Goal: Find specific page/section: Find specific page/section

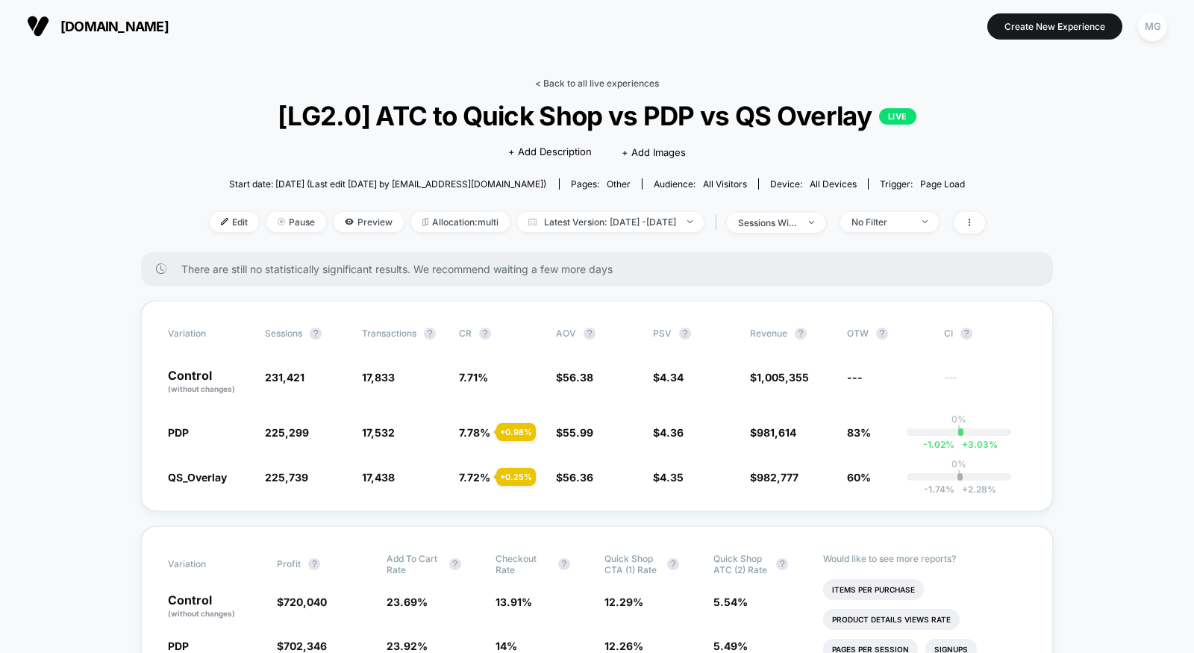
click at [617, 79] on link "< Back to all live experiences" at bounding box center [597, 83] width 124 height 11
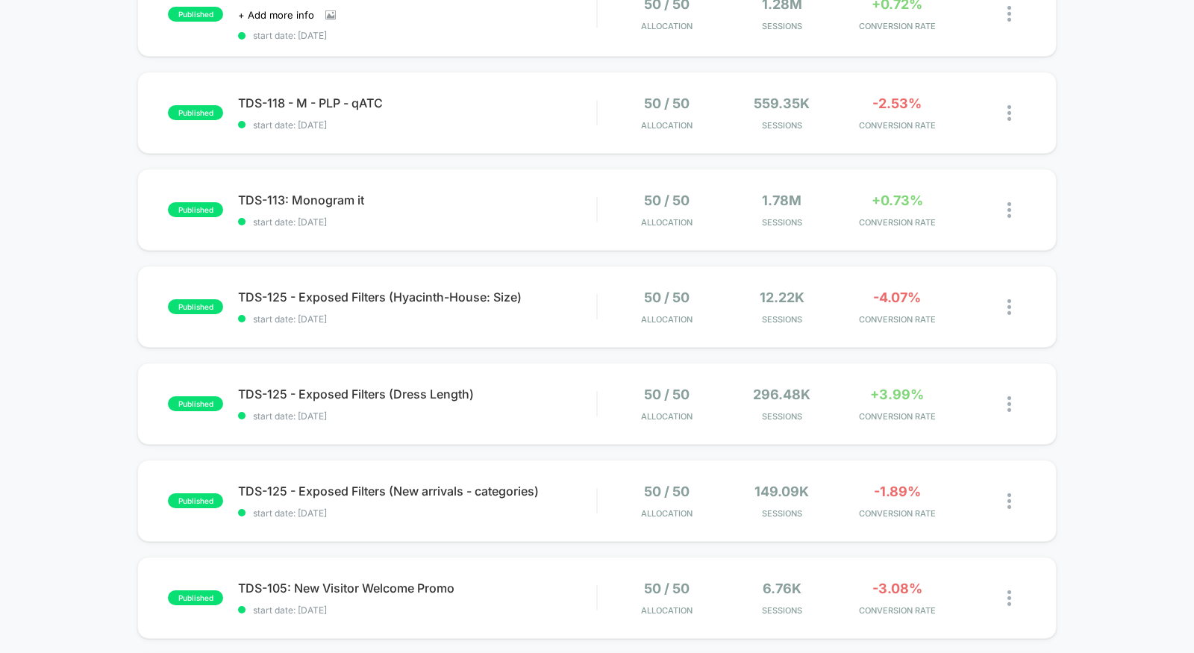
scroll to position [225, 0]
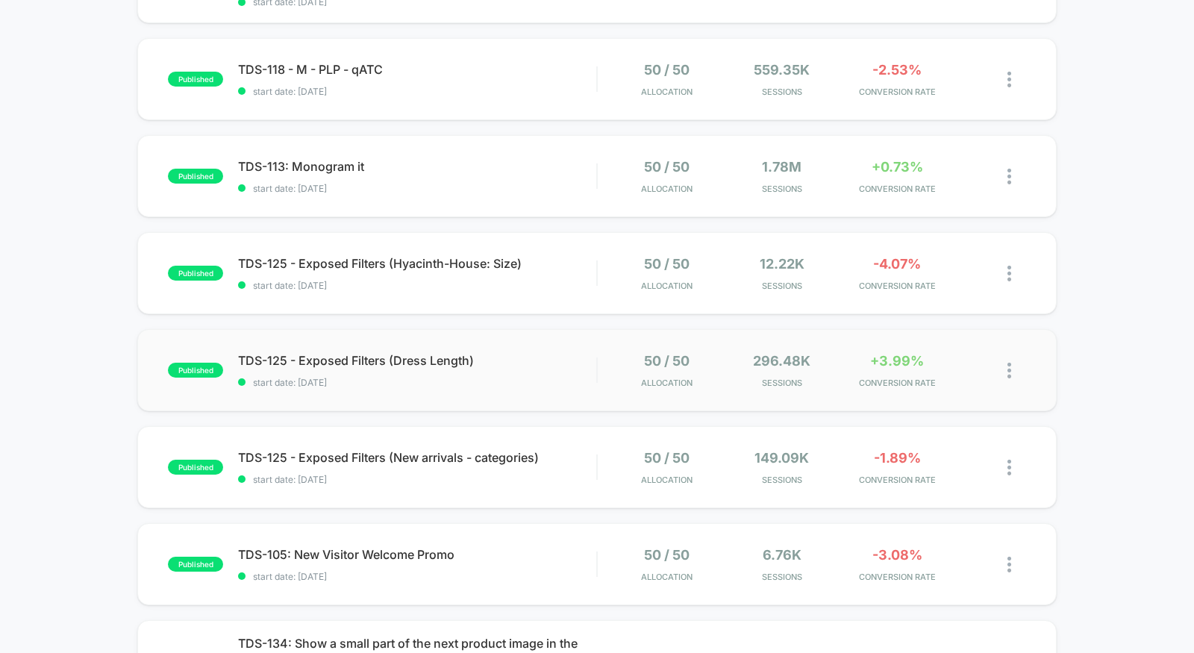
click at [510, 395] on div "published TDS-125 - Exposed Filters (Dress Length) start date: 9/16/2025 50 / 5…" at bounding box center [596, 370] width 919 height 82
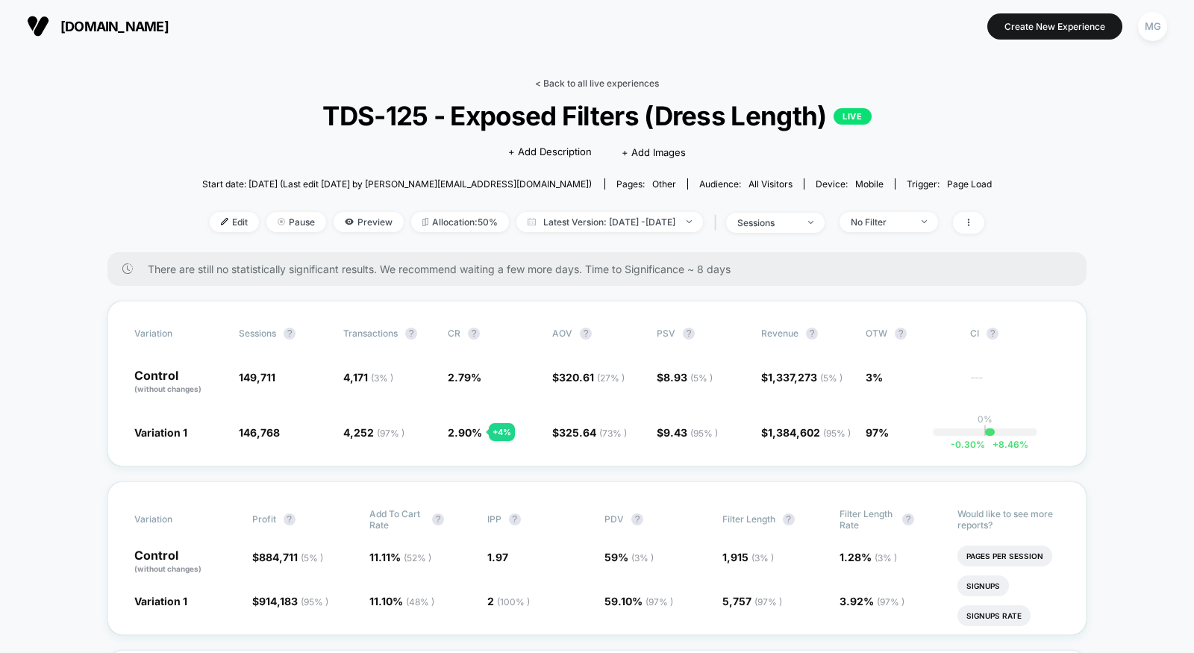
click at [610, 81] on link "< Back to all live experiences" at bounding box center [597, 83] width 124 height 11
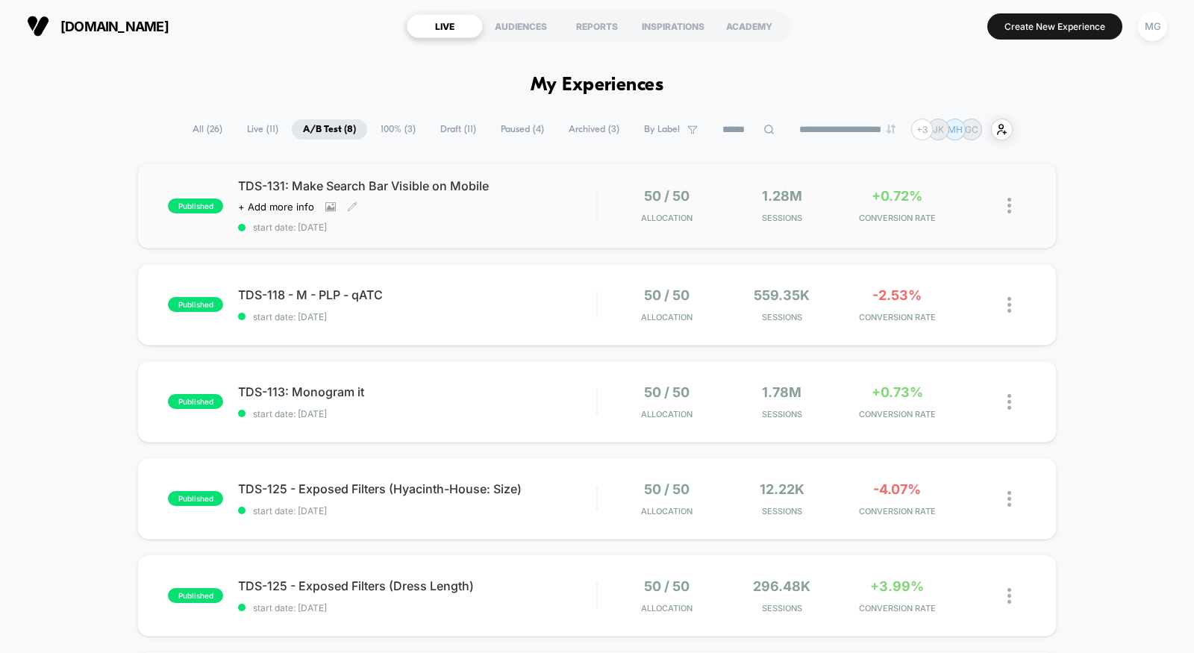
click at [512, 202] on div "TDS-131: Make Search Bar Visible on Mobile Click to view images Click to edit e…" at bounding box center [417, 205] width 358 height 54
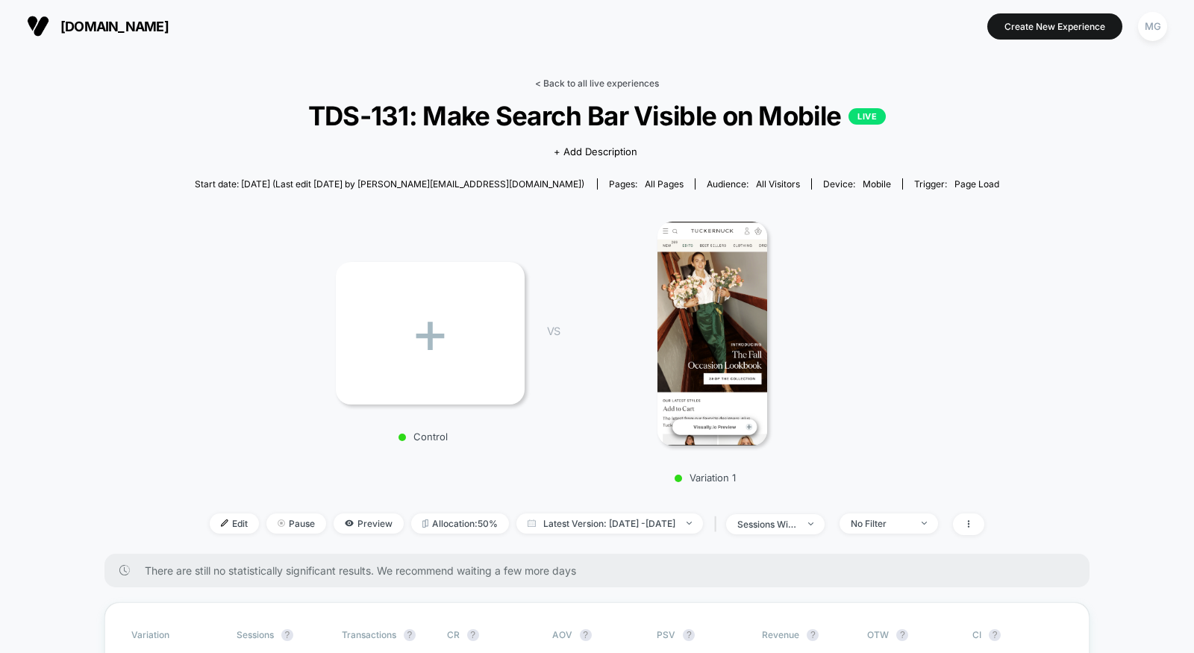
click at [587, 82] on link "< Back to all live experiences" at bounding box center [597, 83] width 124 height 11
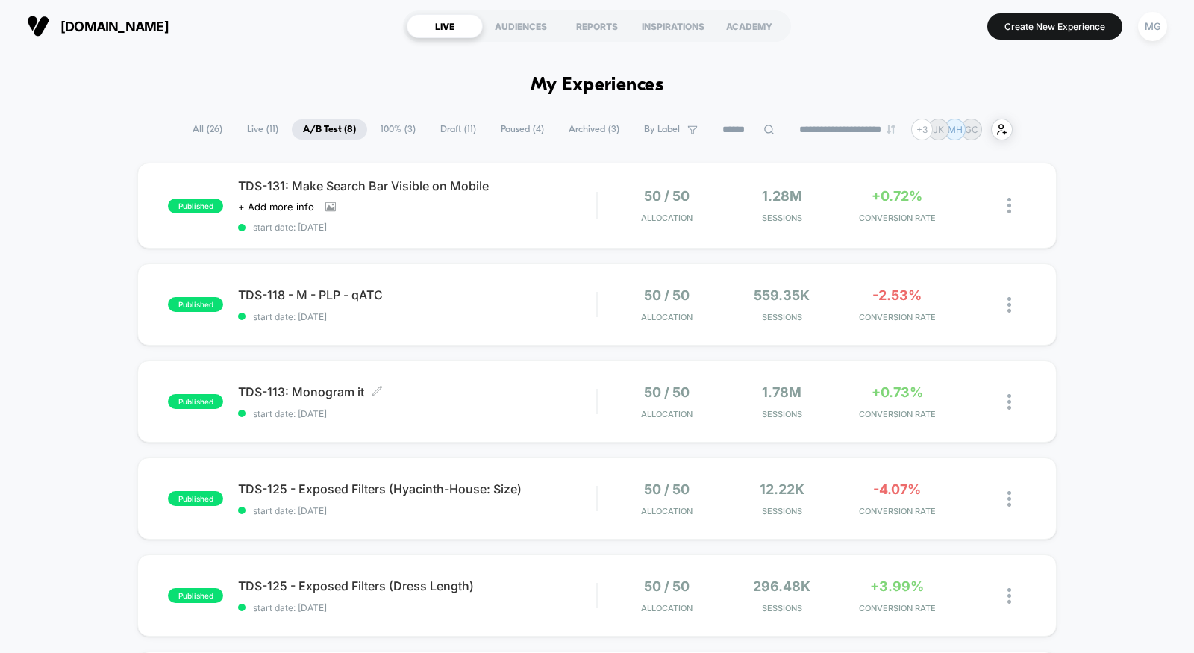
click at [469, 392] on span "TDS-113: Monogram it Click to edit experience details" at bounding box center [417, 391] width 358 height 15
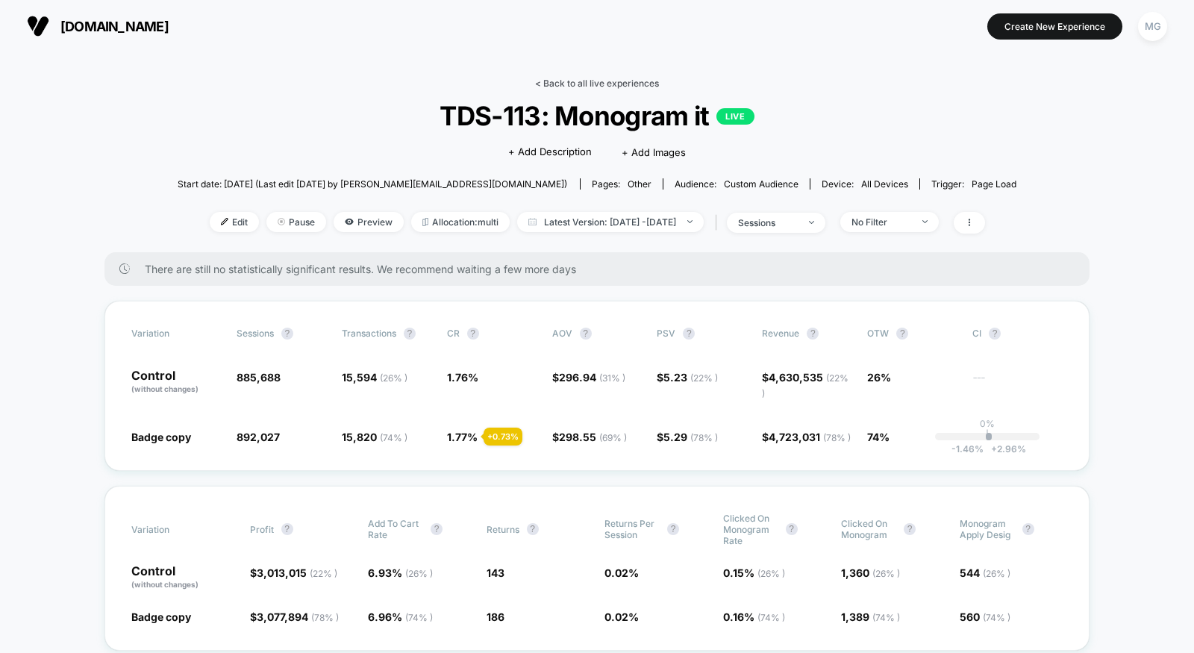
click at [579, 82] on link "< Back to all live experiences" at bounding box center [597, 83] width 124 height 11
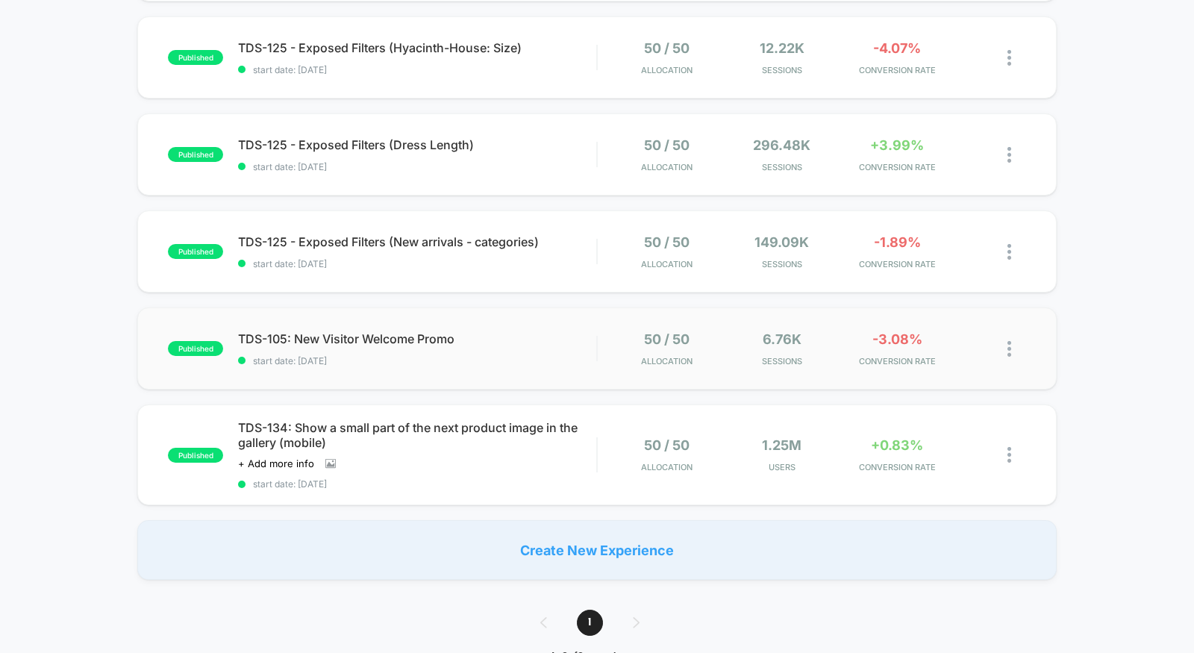
scroll to position [561, 0]
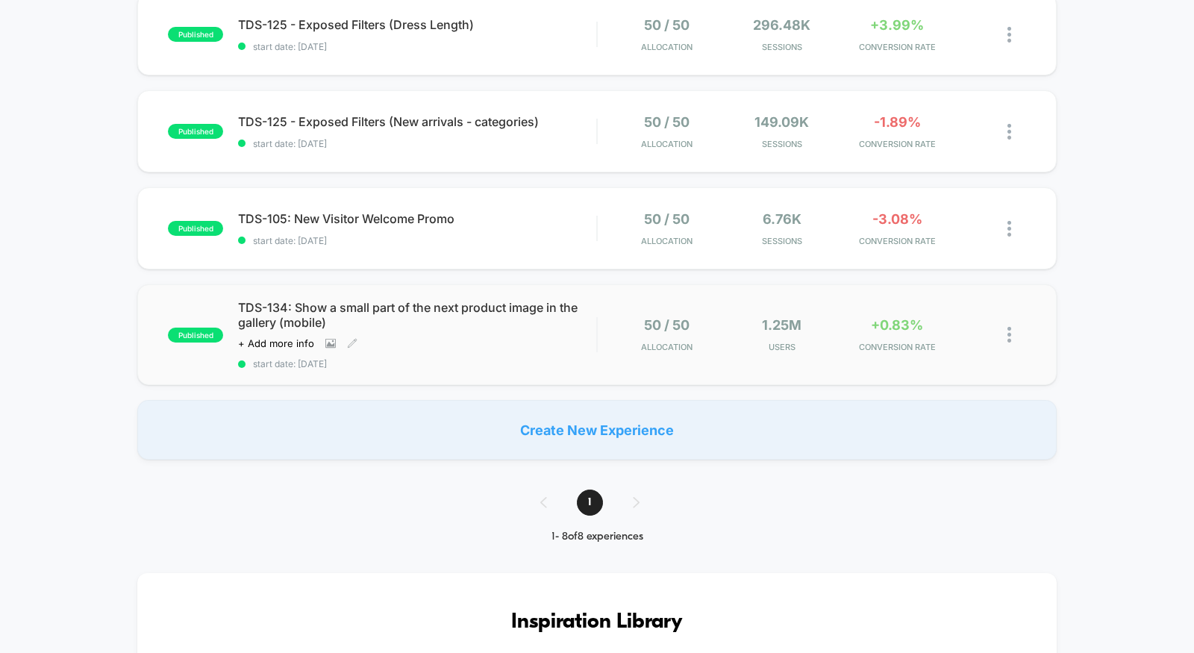
click at [518, 351] on div "TDS-134: Show a small part of the next product image in the gallery (mobile) Cl…" at bounding box center [417, 334] width 358 height 69
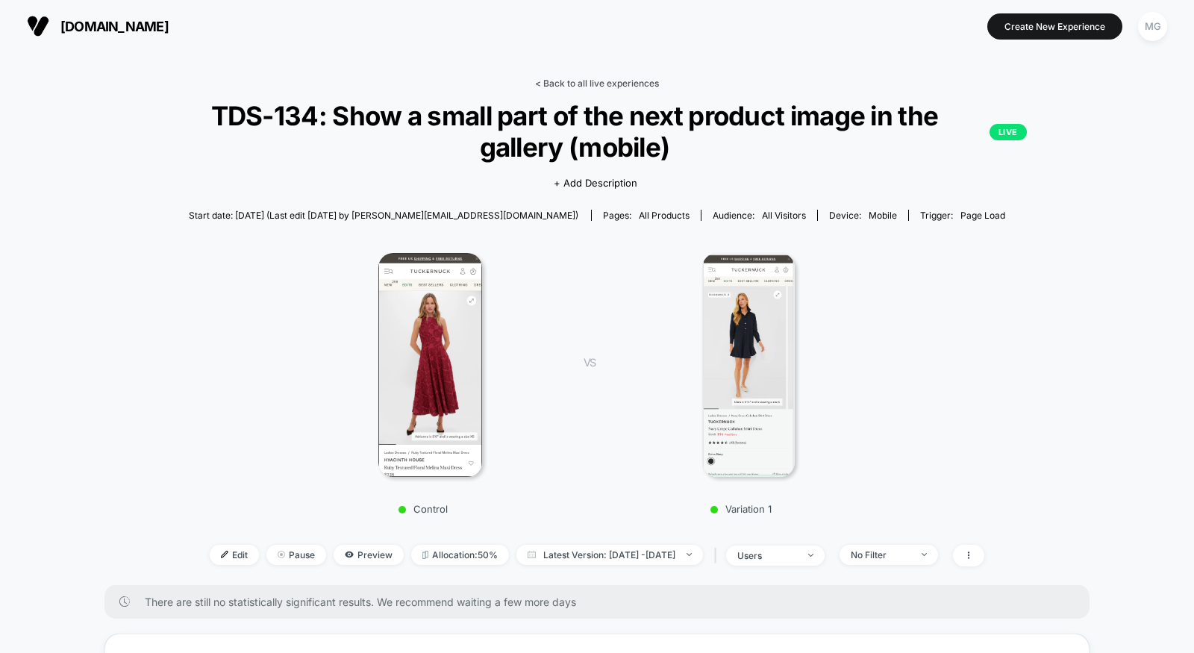
click at [571, 84] on link "< Back to all live experiences" at bounding box center [597, 83] width 124 height 11
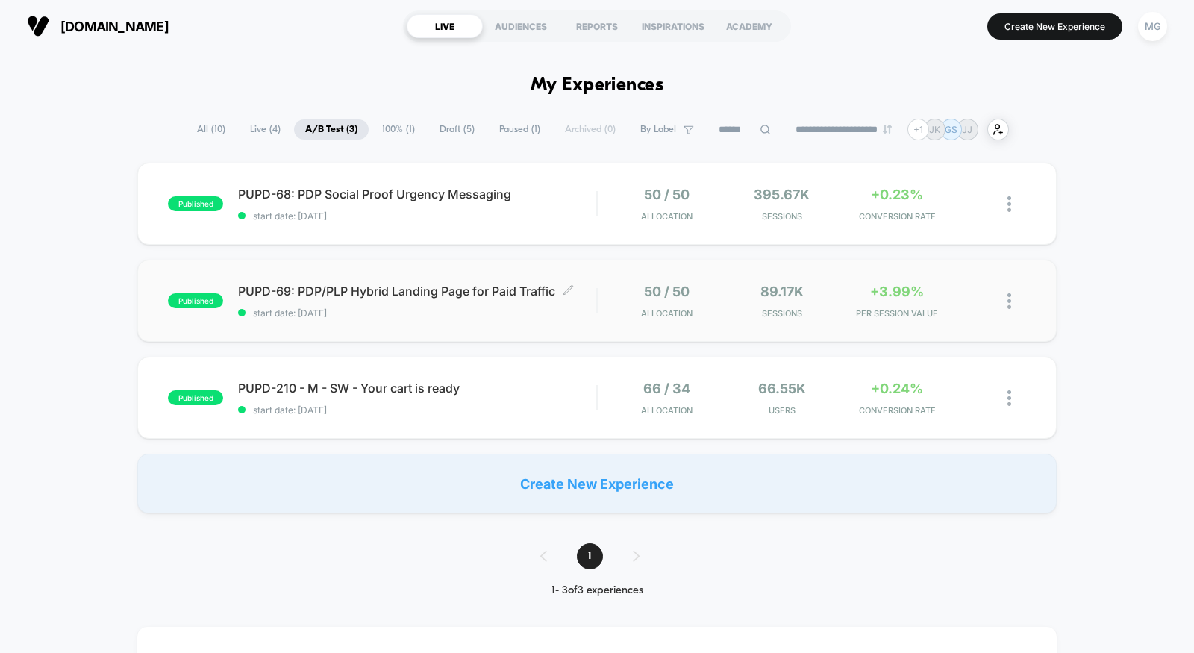
click at [506, 316] on span "start date: 9/3/2025" at bounding box center [417, 312] width 358 height 11
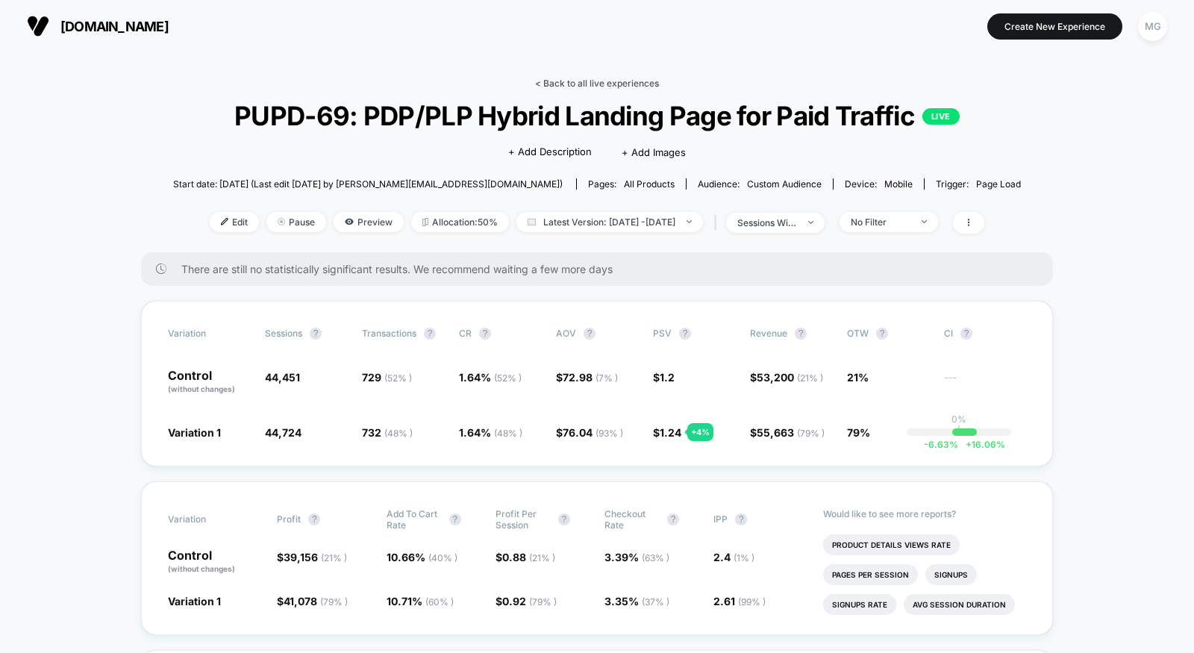
click at [598, 87] on link "< Back to all live experiences" at bounding box center [597, 83] width 124 height 11
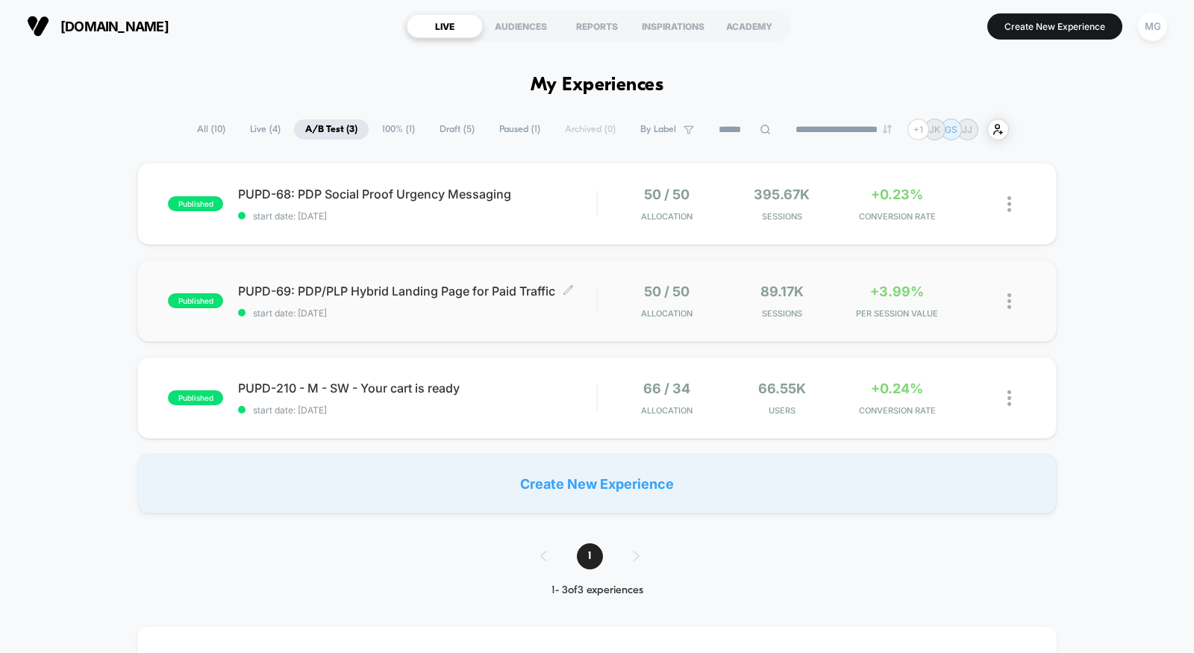
click at [579, 313] on span "start date: 9/3/2025" at bounding box center [417, 312] width 358 height 11
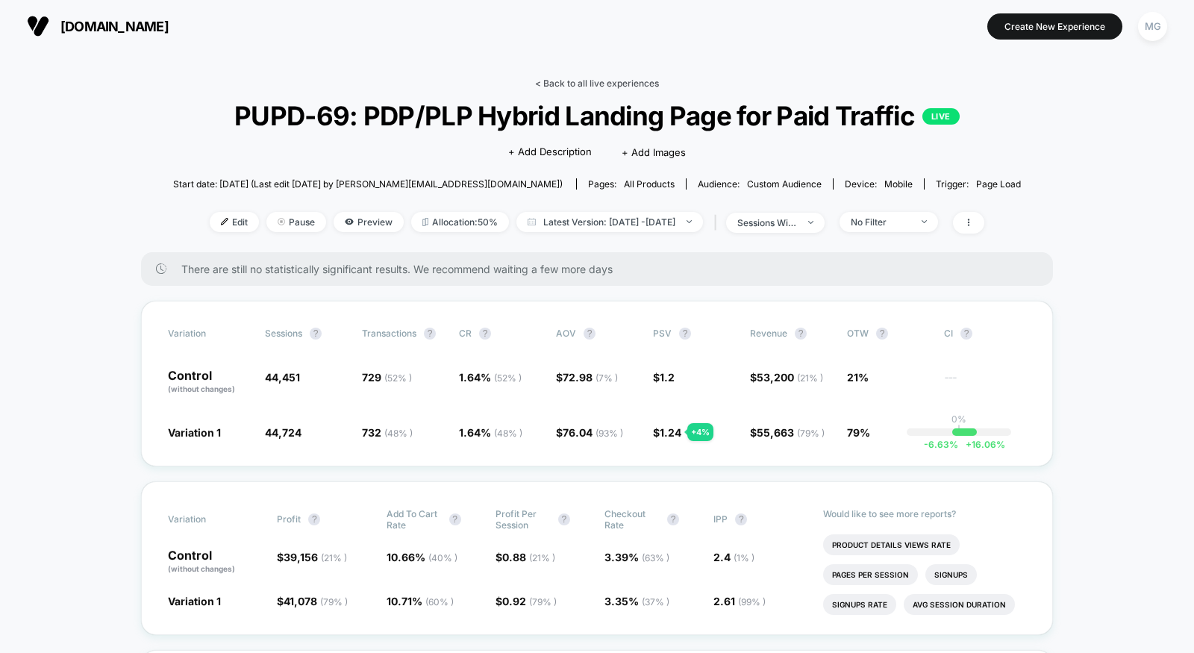
click at [584, 78] on link "< Back to all live experiences" at bounding box center [597, 83] width 124 height 11
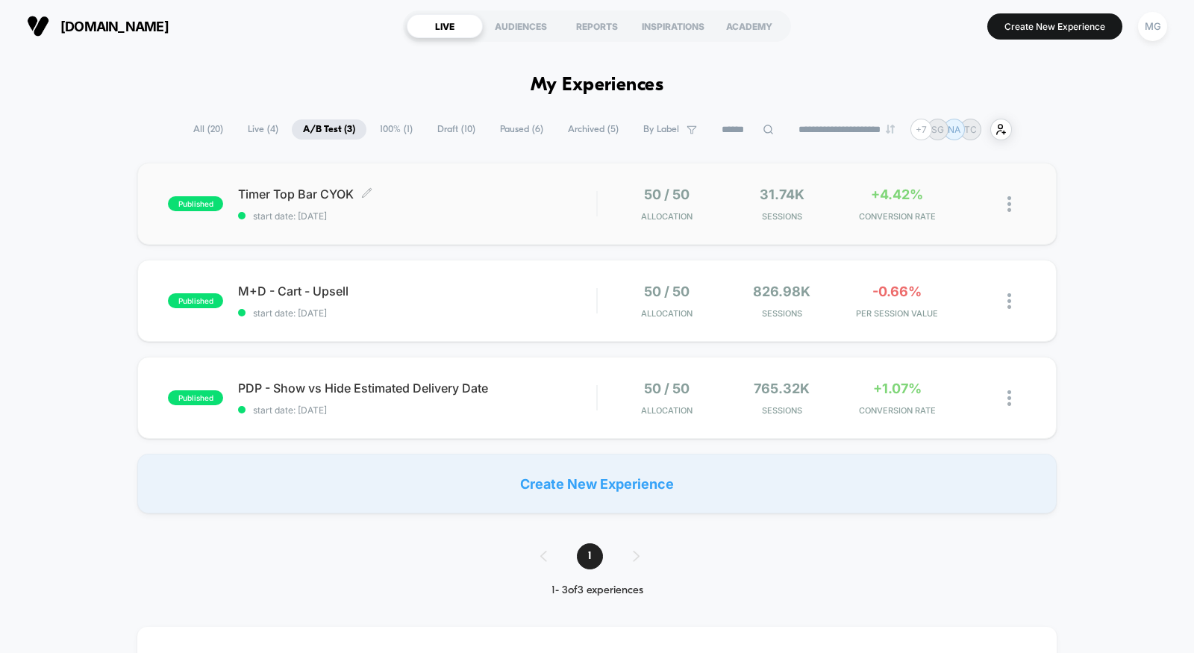
click at [498, 204] on div "Timer Top Bar CYOK Click to edit experience details Click to edit experience de…" at bounding box center [417, 204] width 358 height 35
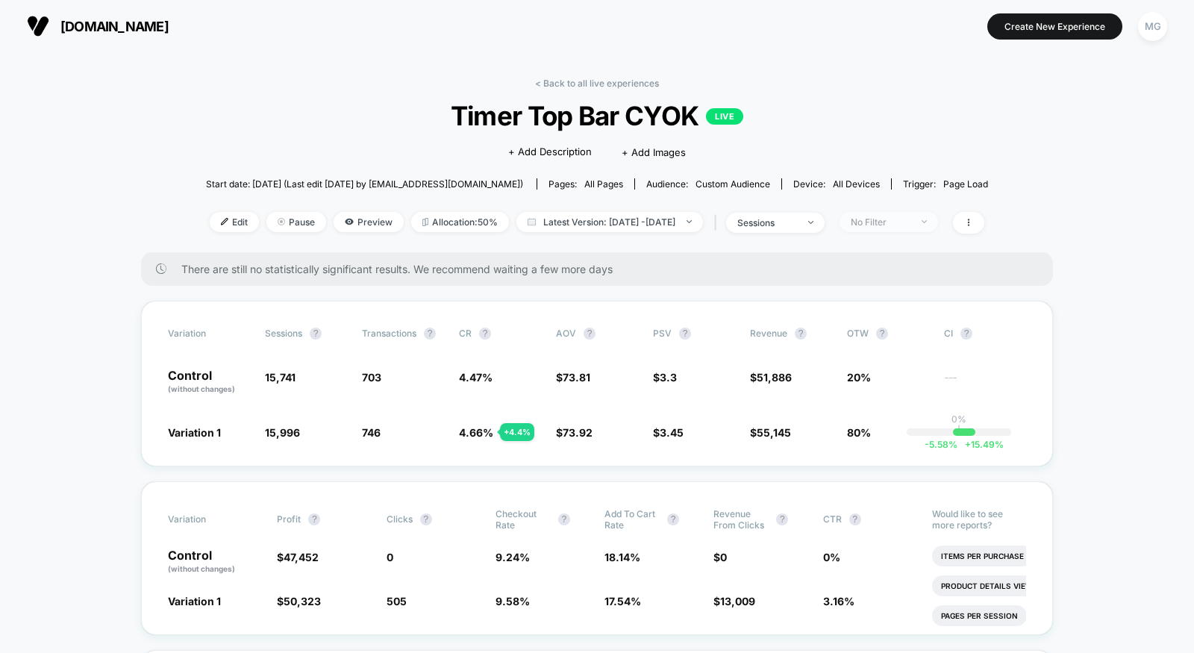
click at [910, 219] on div "No Filter" at bounding box center [880, 221] width 60 height 11
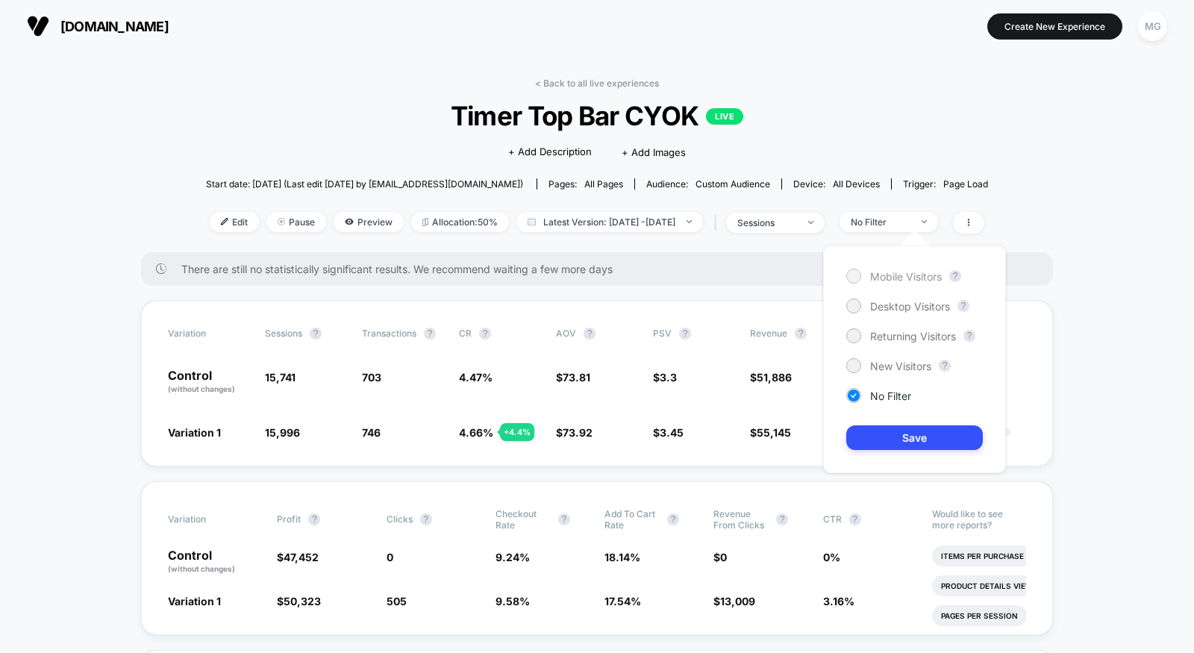
click at [914, 273] on span "Mobile Visitors" at bounding box center [906, 276] width 72 height 13
click at [904, 433] on button "Save" at bounding box center [914, 437] width 137 height 25
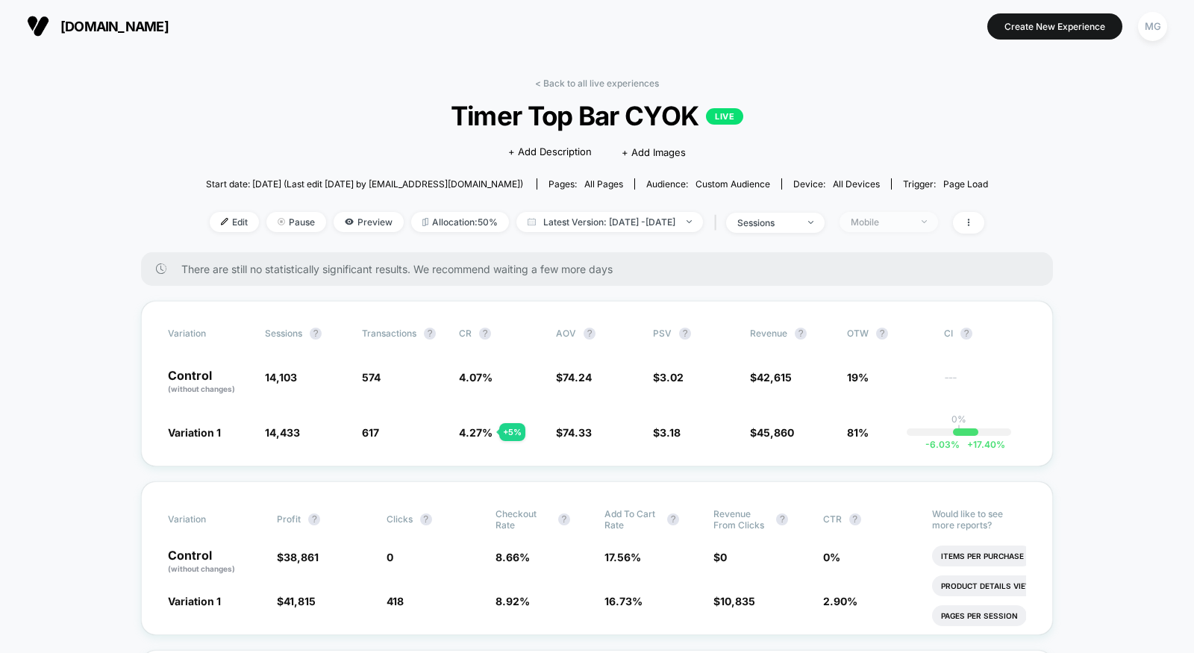
click at [910, 224] on div "Mobile" at bounding box center [880, 221] width 60 height 11
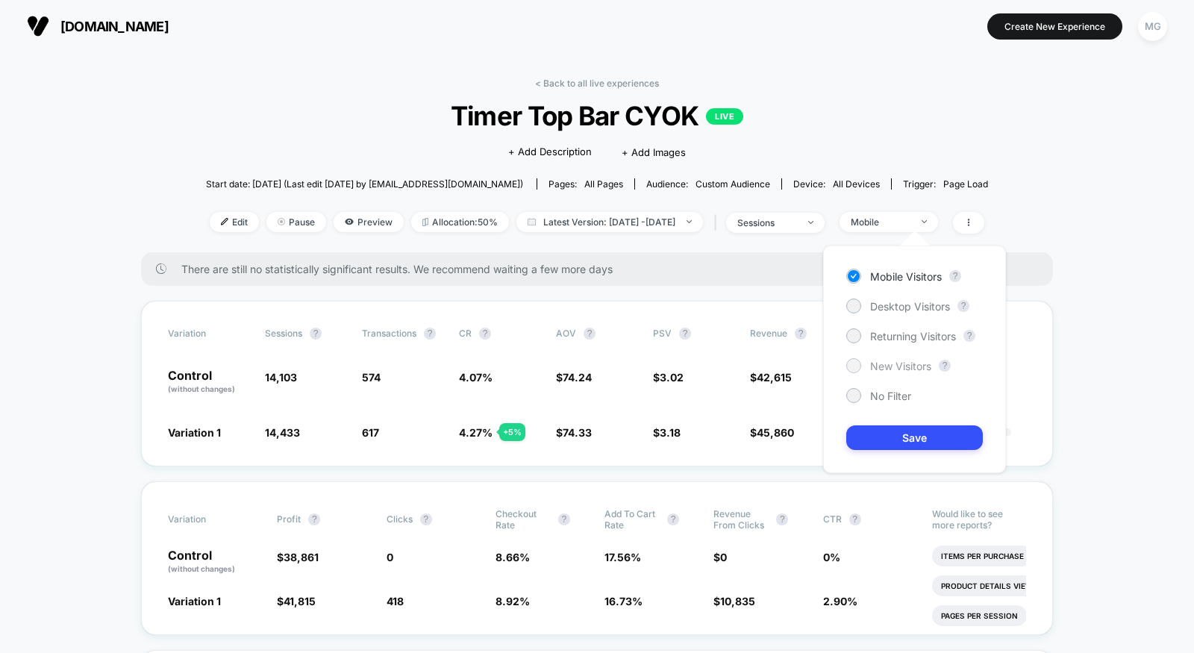
click at [881, 360] on span "New Visitors" at bounding box center [900, 366] width 61 height 13
click at [879, 451] on div "Mobile Visitors ? Desktop Visitors ? Returning Visitors ? New Visitors ? No Fil…" at bounding box center [914, 359] width 183 height 228
click at [881, 440] on button "Save" at bounding box center [914, 437] width 137 height 25
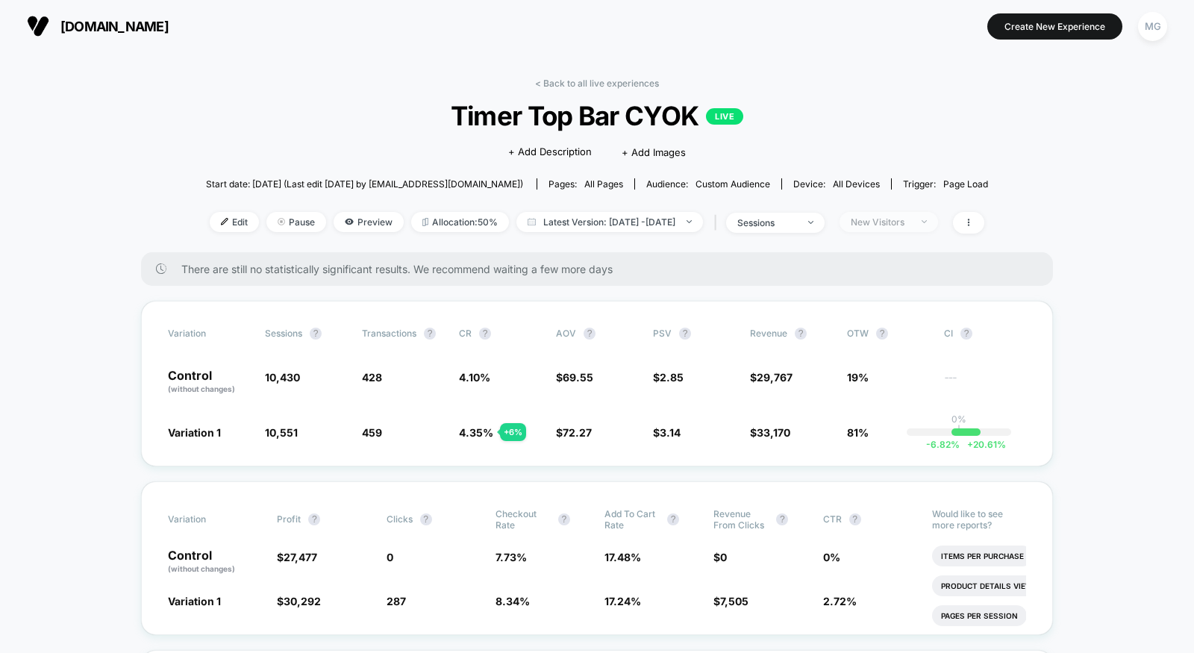
click at [910, 222] on div "New Visitors" at bounding box center [880, 221] width 60 height 11
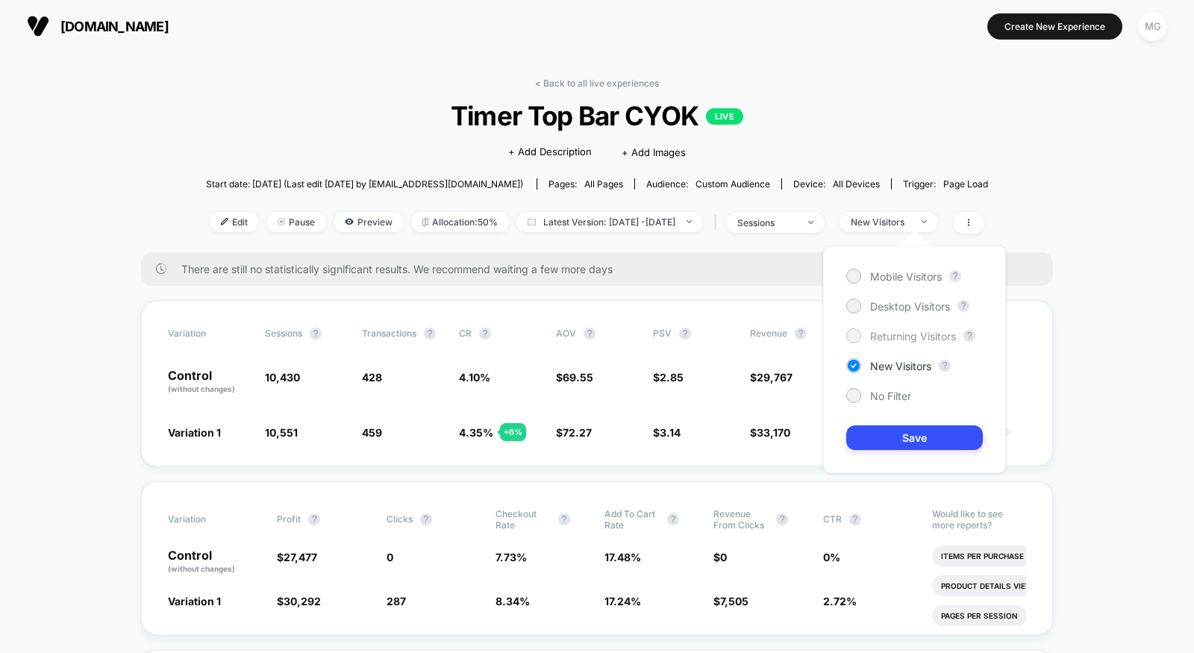
click at [895, 333] on span "Returning Visitors" at bounding box center [913, 336] width 86 height 13
click at [893, 430] on button "Save" at bounding box center [914, 437] width 137 height 25
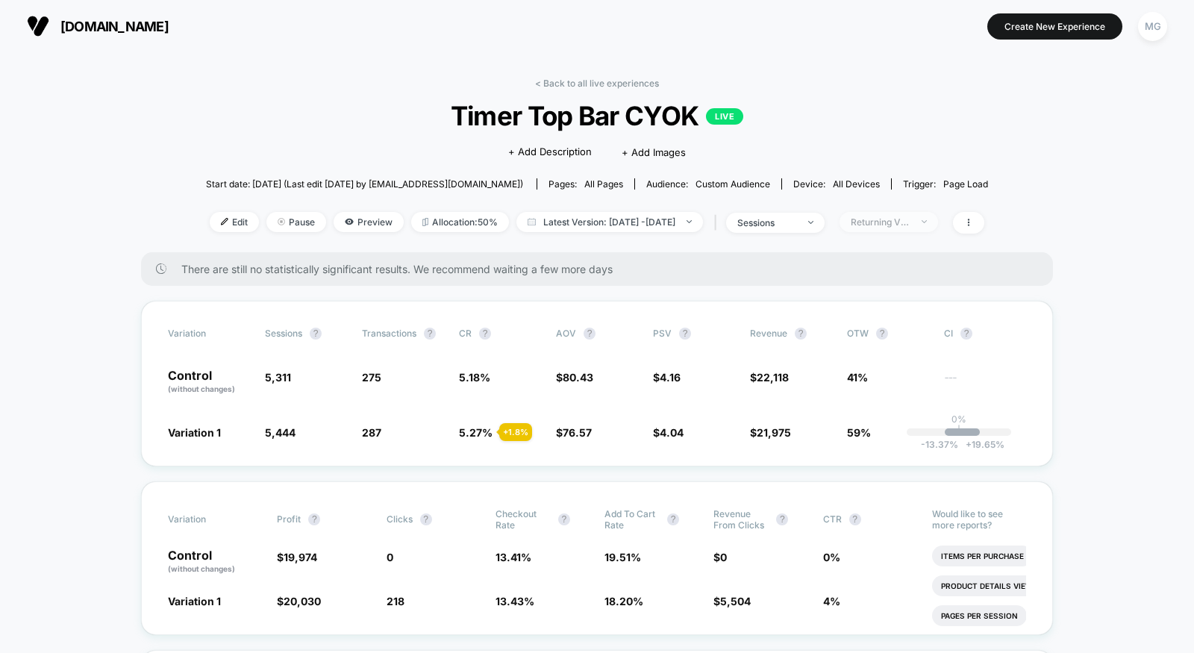
click at [910, 221] on div "Returning Visitors" at bounding box center [880, 221] width 60 height 11
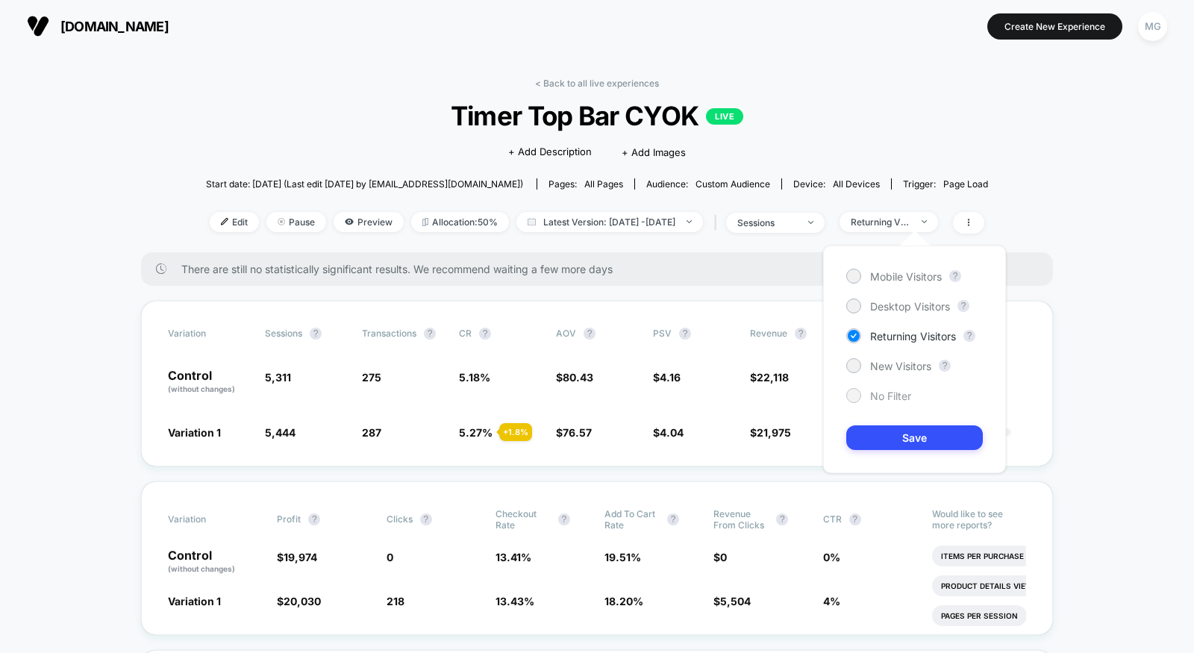
click at [865, 398] on div "No Filter" at bounding box center [878, 395] width 65 height 15
click at [865, 424] on div "Mobile Visitors ? Desktop Visitors ? Returning Visitors ? New Visitors ? No Fil…" at bounding box center [914, 359] width 183 height 228
click at [872, 446] on button "Save" at bounding box center [914, 437] width 137 height 25
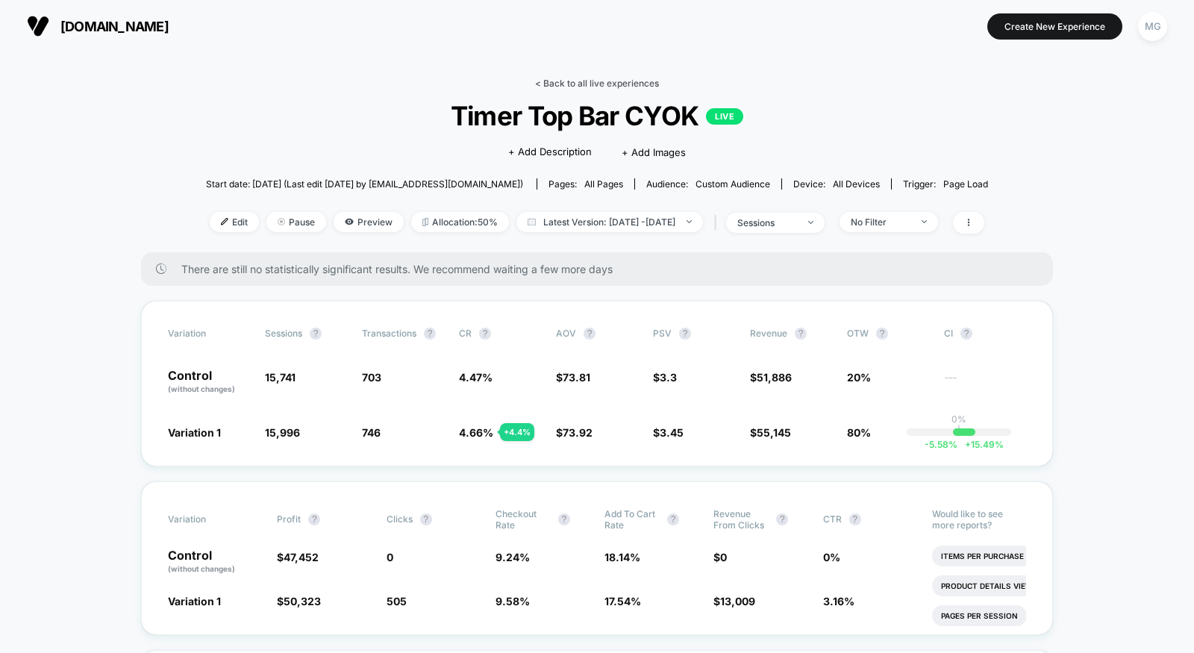
click at [608, 82] on link "< Back to all live experiences" at bounding box center [597, 83] width 124 height 11
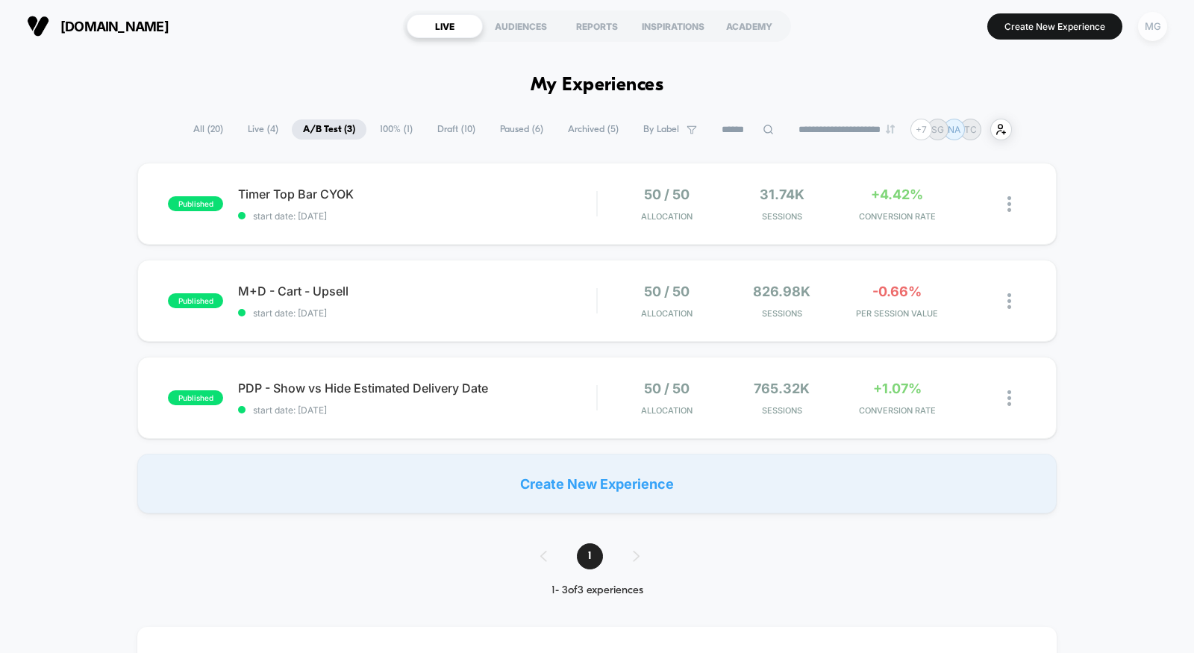
click at [1156, 25] on div "MG" at bounding box center [1152, 26] width 29 height 29
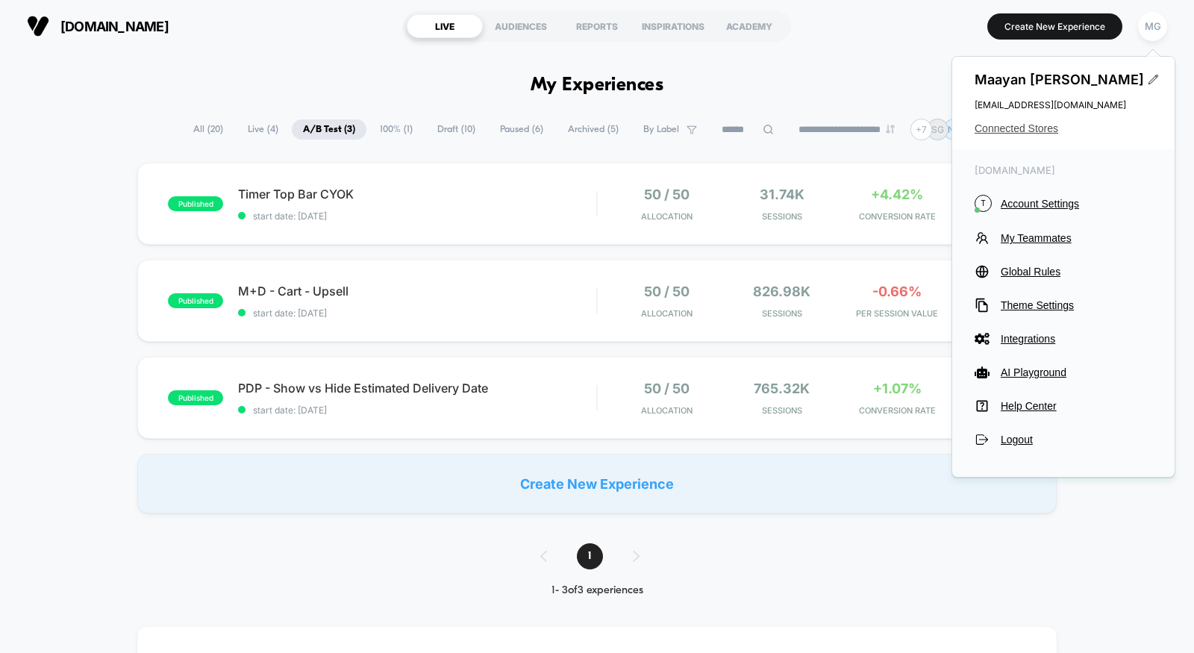
click at [1016, 127] on span "Connected Stores" at bounding box center [1063, 128] width 178 height 12
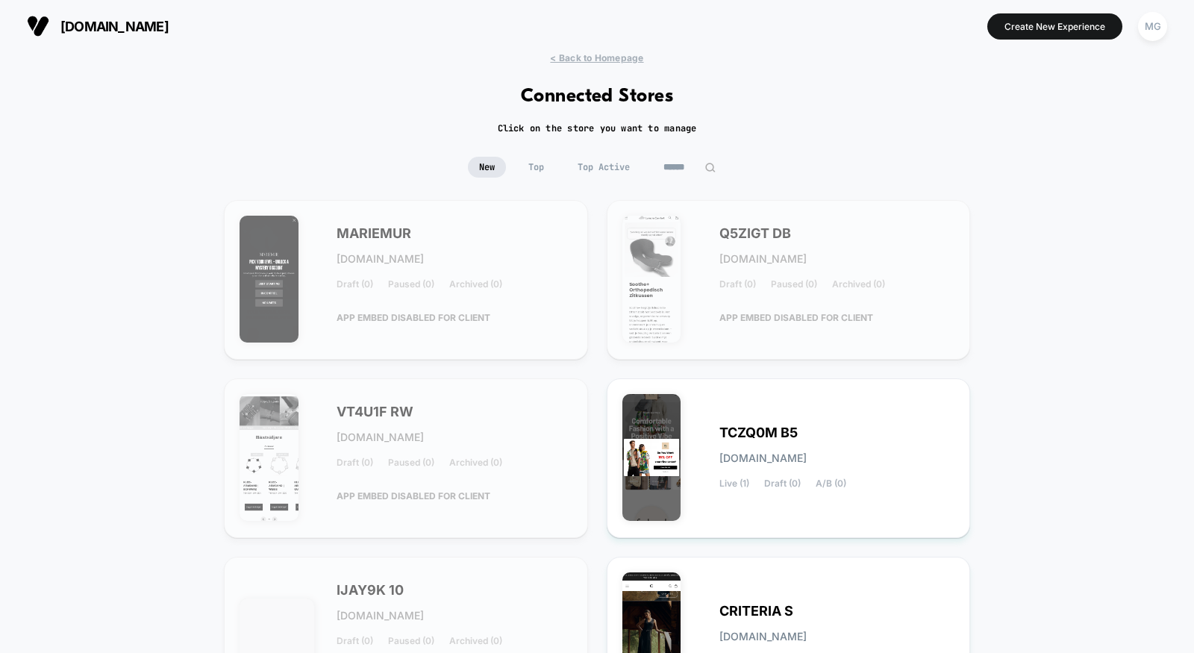
click at [605, 163] on span "Top Active" at bounding box center [603, 167] width 75 height 21
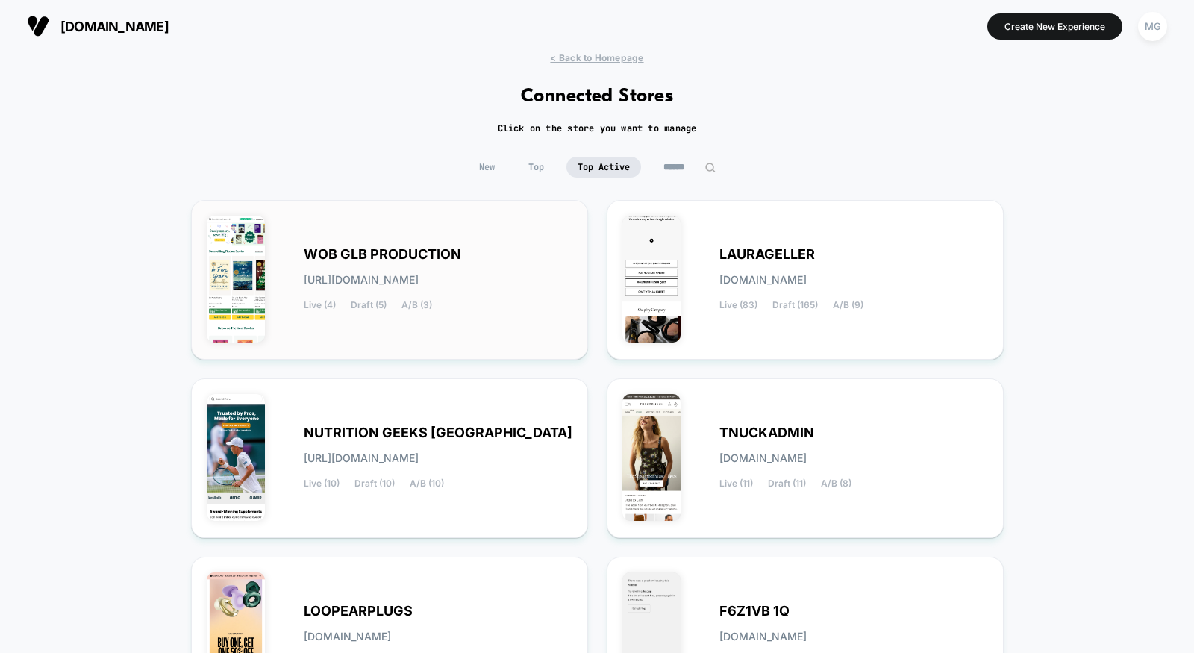
click at [419, 275] on span "[URL][DOMAIN_NAME]" at bounding box center [361, 280] width 115 height 10
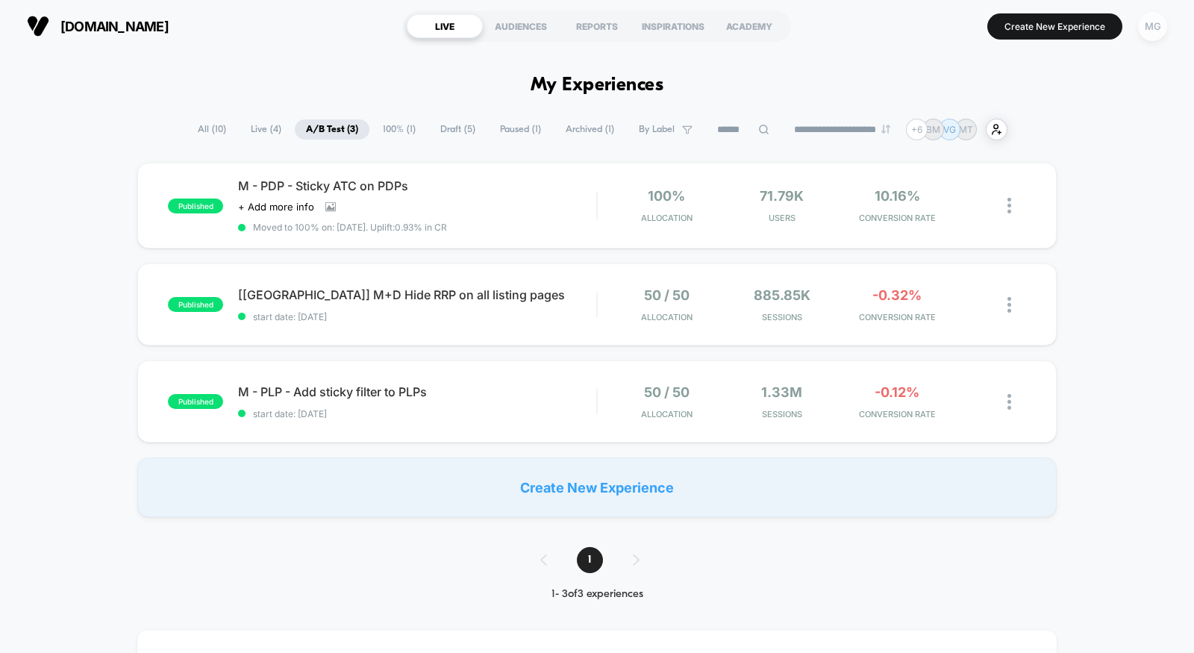
click at [1152, 22] on div "MG" at bounding box center [1152, 26] width 29 height 29
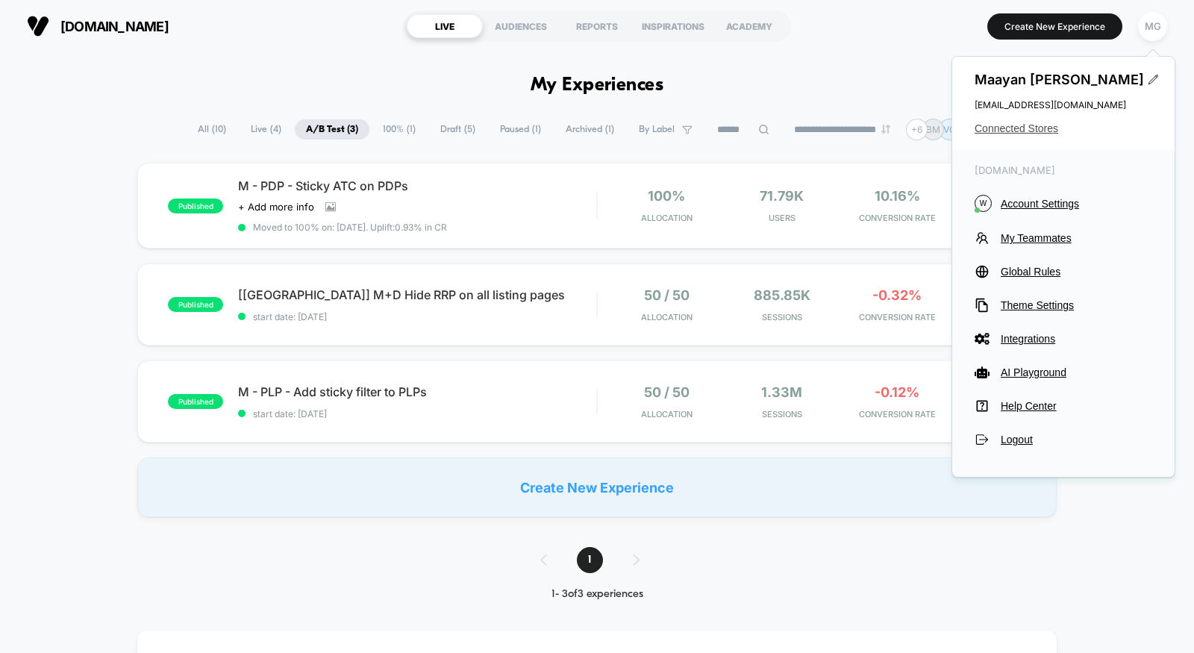
click at [1033, 129] on span "Connected Stores" at bounding box center [1063, 128] width 178 height 12
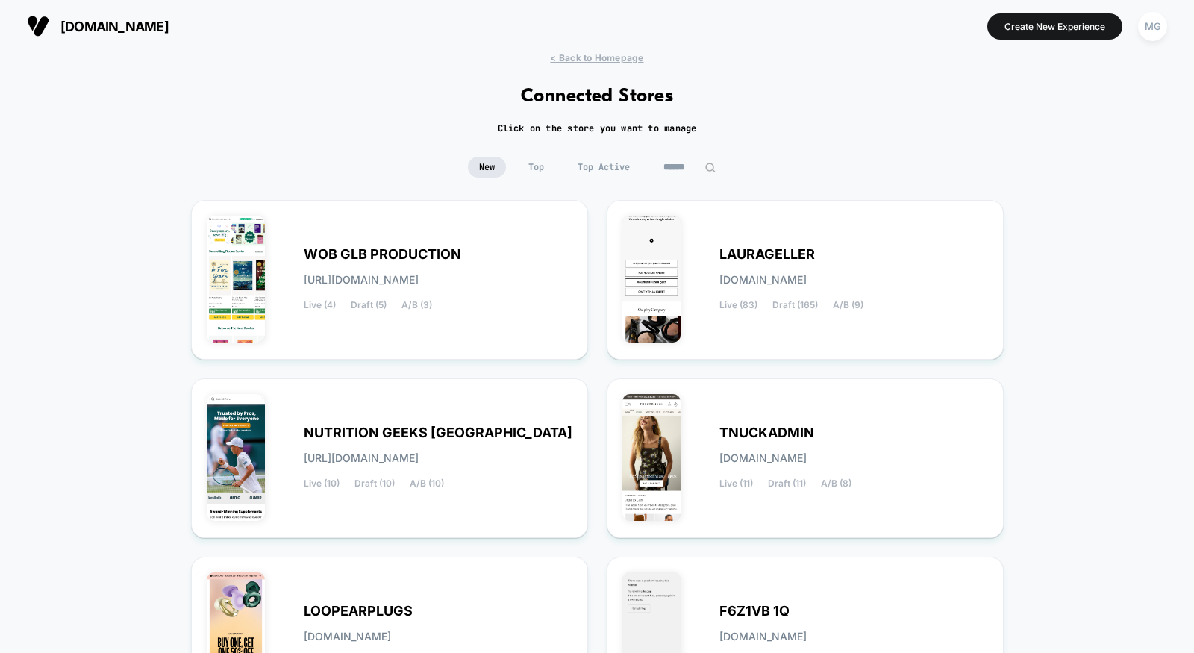
click at [613, 157] on span "Top Active" at bounding box center [603, 167] width 75 height 21
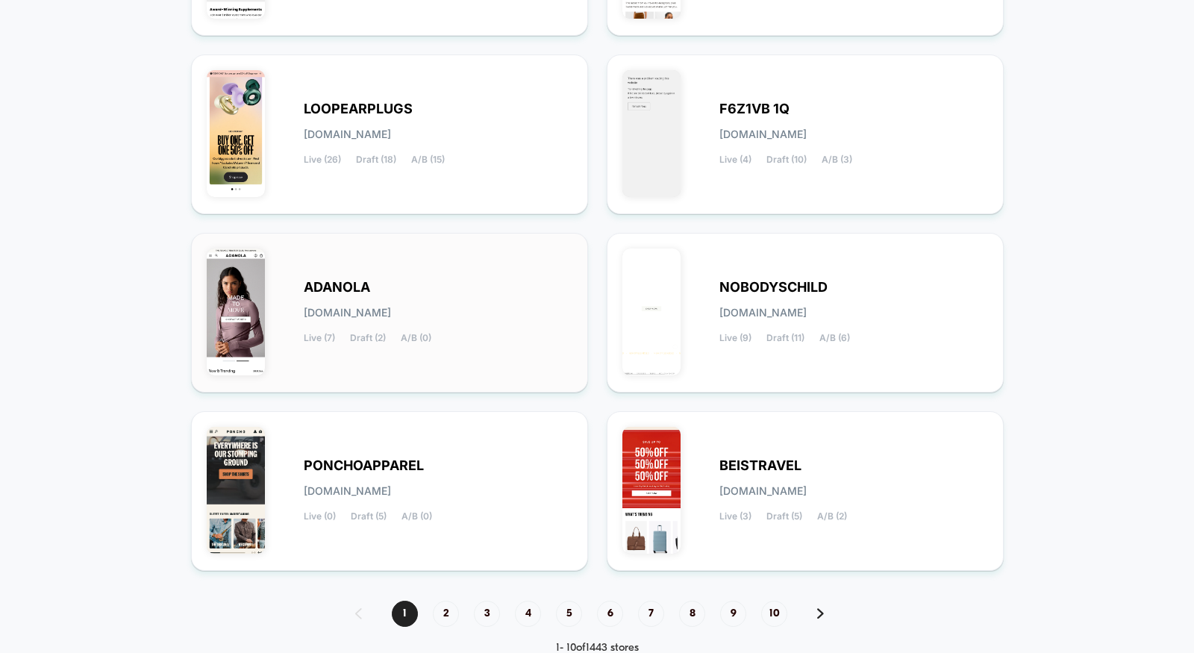
scroll to position [506, 0]
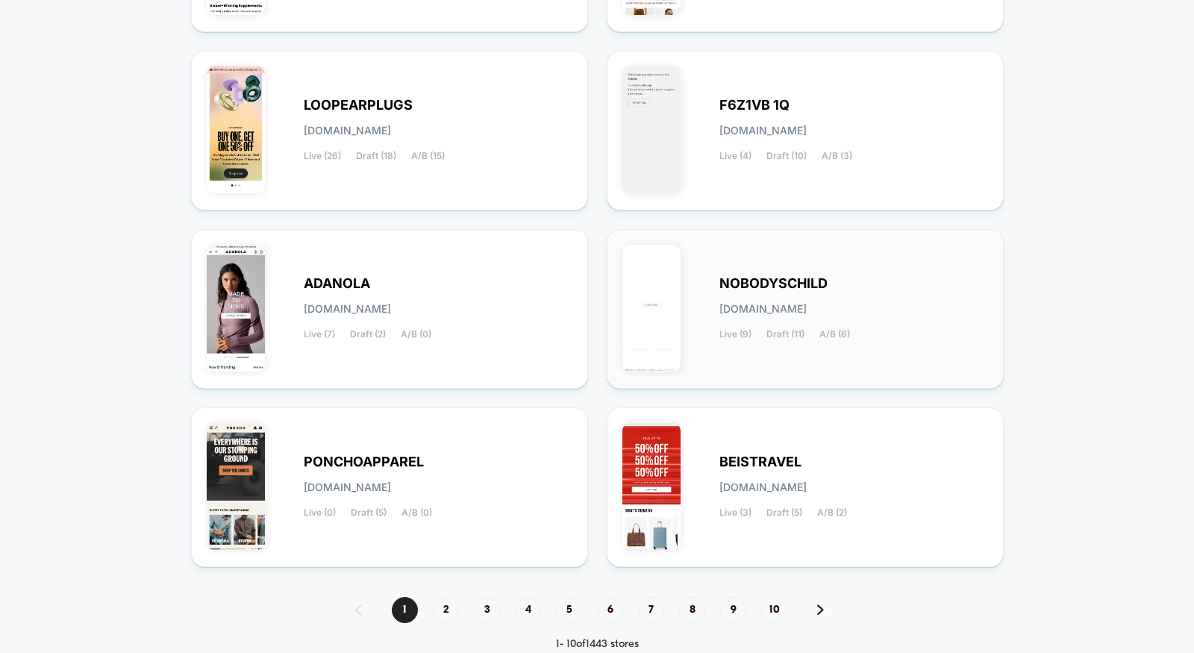
click at [759, 334] on div "Live (9) Draft (11) A/B (6)" at bounding box center [784, 334] width 131 height 10
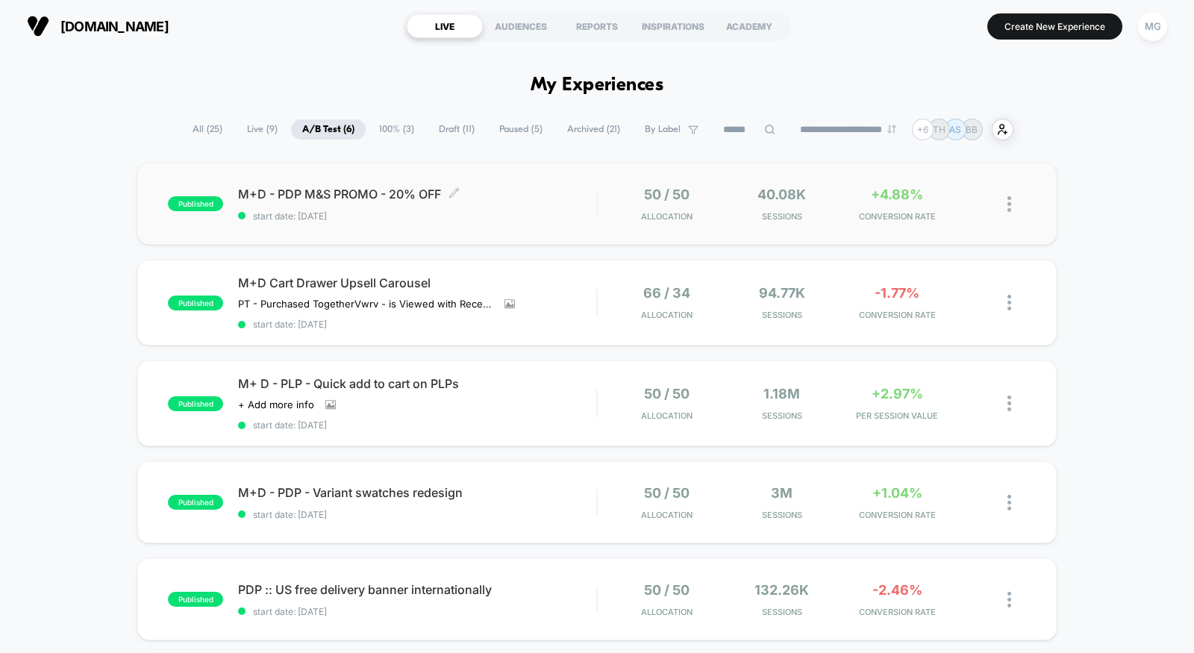
click at [507, 215] on span "start date: 9/23/2025" at bounding box center [417, 215] width 358 height 11
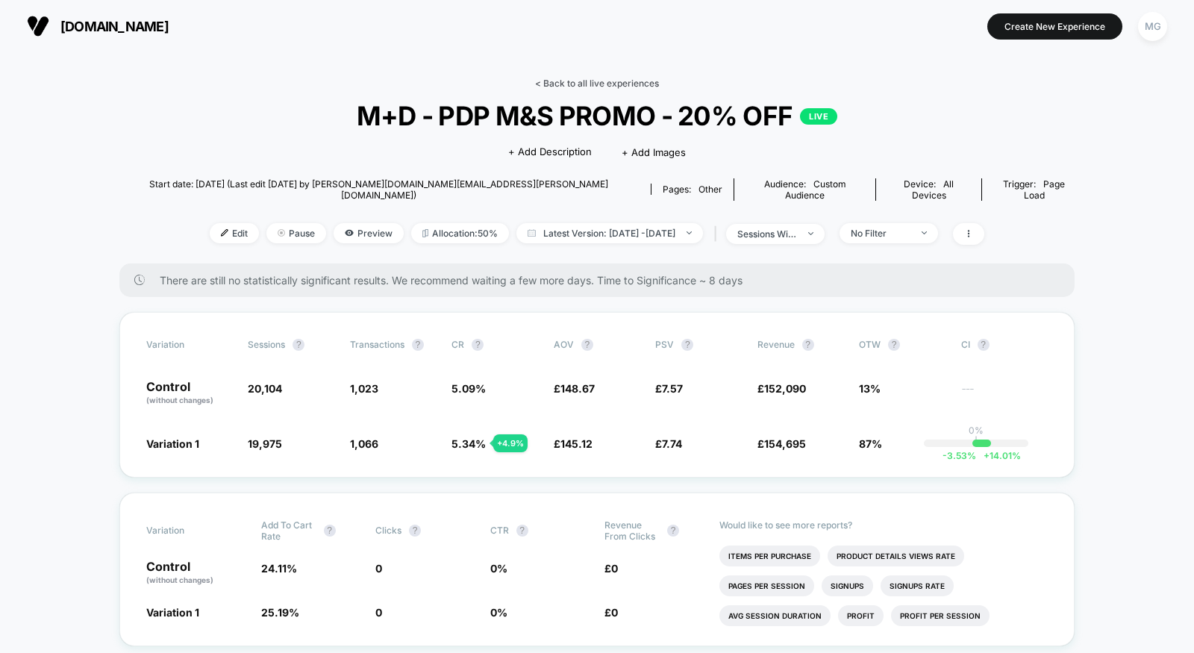
click at [615, 81] on link "< Back to all live experiences" at bounding box center [597, 83] width 124 height 11
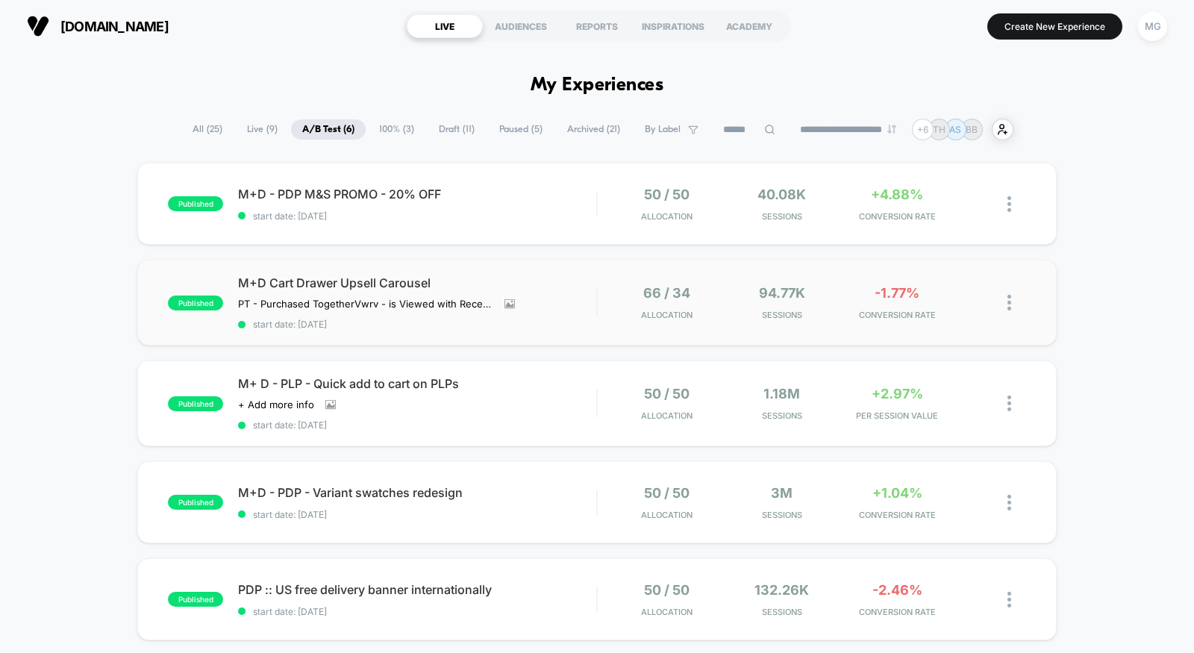
click at [489, 330] on div "published M+D Cart Drawer Upsell Carousel PT - Purchased Together Vwrv - is Vie…" at bounding box center [596, 303] width 919 height 86
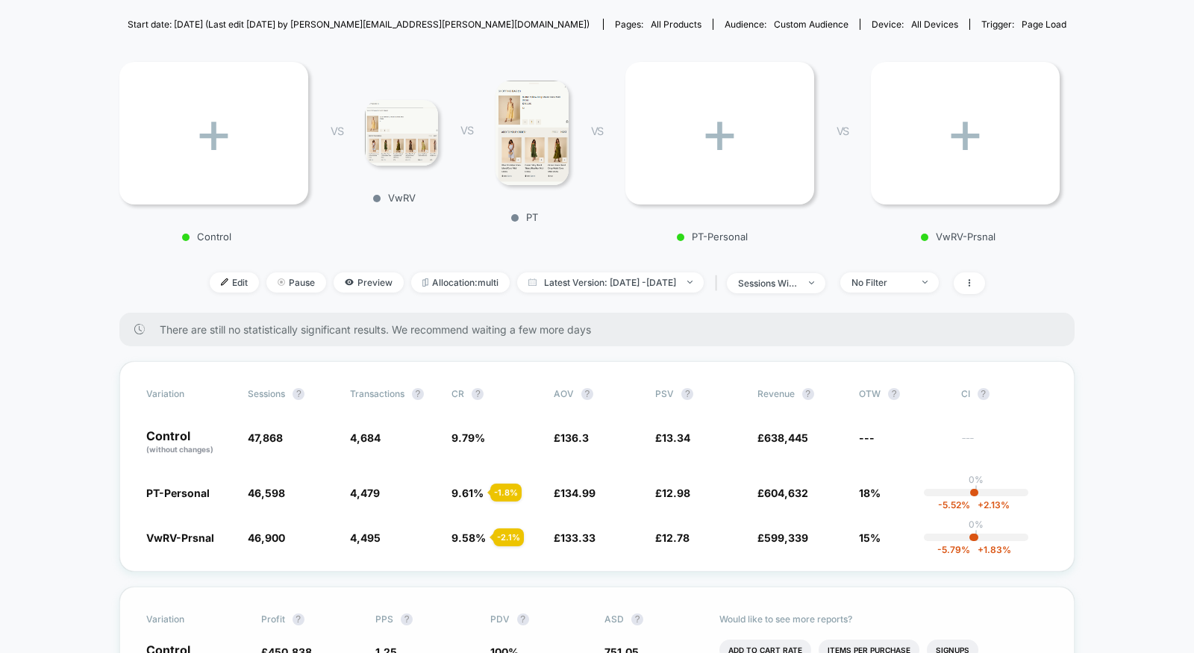
scroll to position [151, 0]
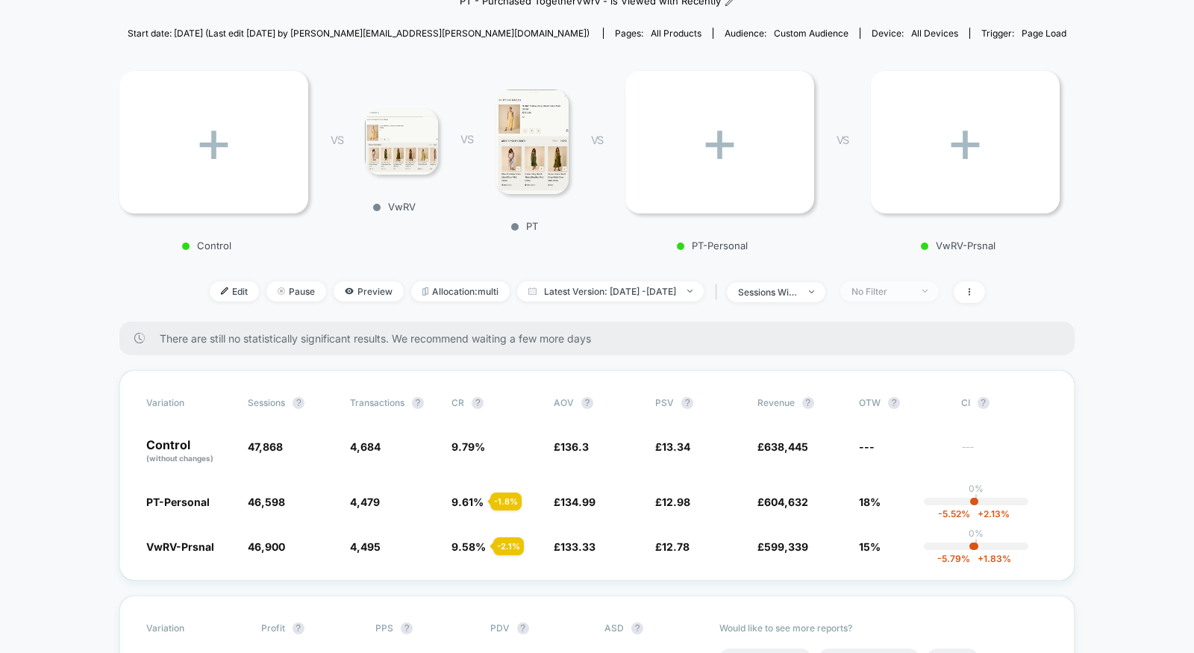
click at [911, 286] on div "No Filter" at bounding box center [881, 291] width 60 height 11
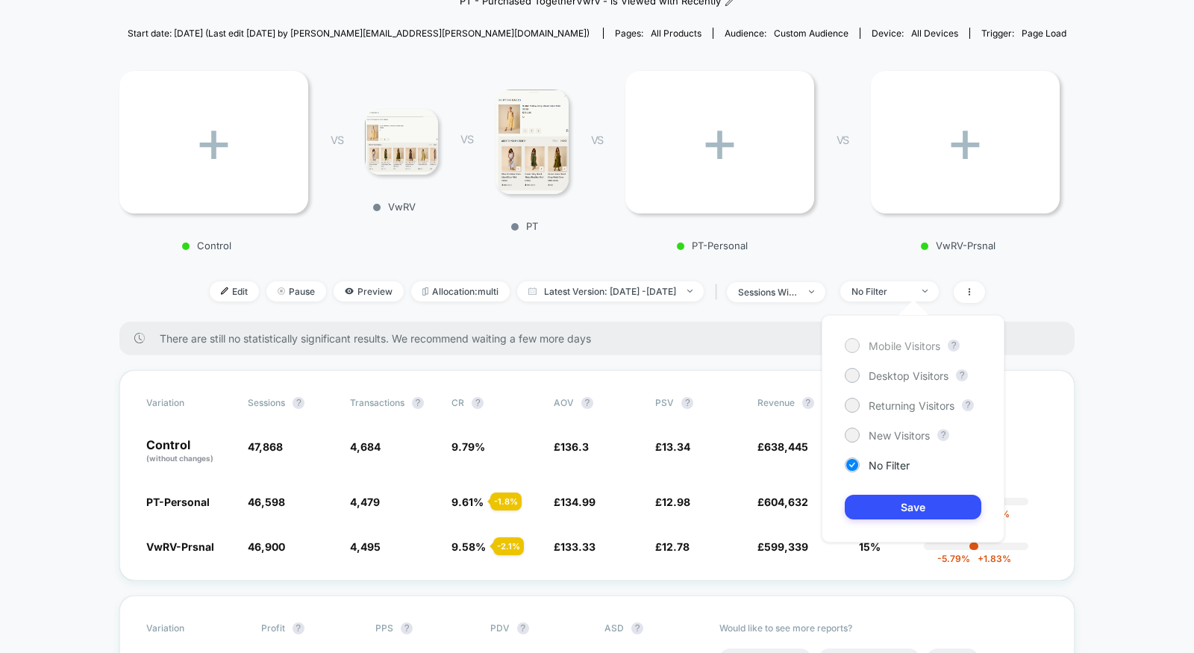
click at [885, 352] on div "Mobile Visitors" at bounding box center [892, 345] width 95 height 15
click at [877, 498] on button "Save" at bounding box center [913, 507] width 137 height 25
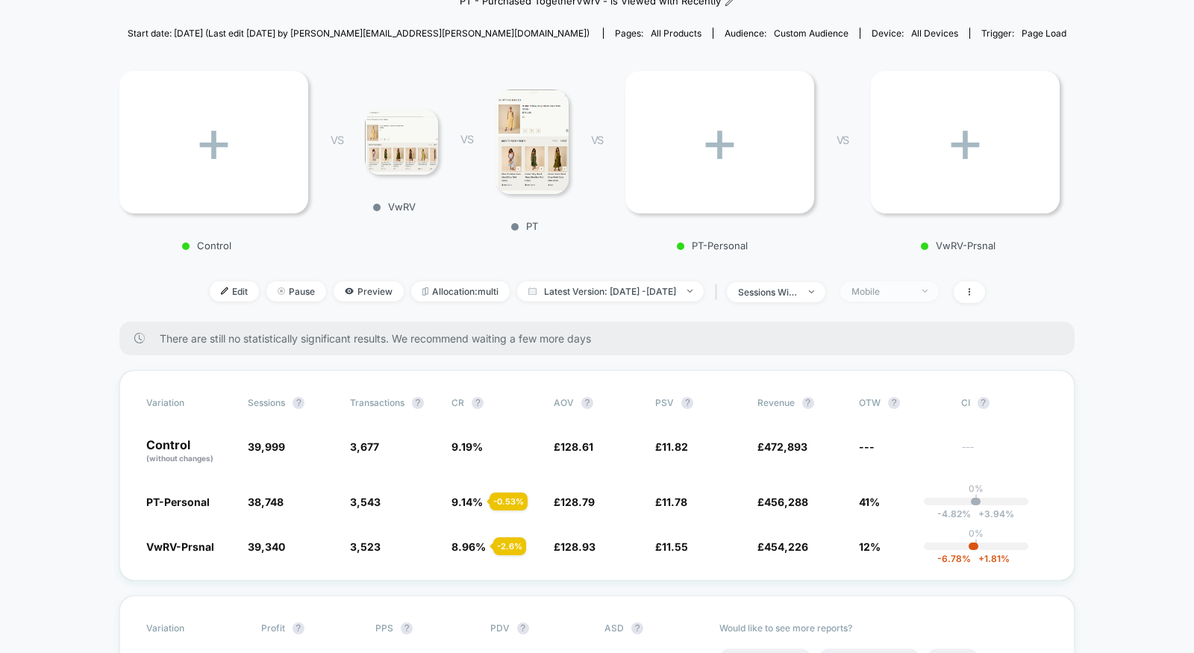
click at [911, 292] on div "Mobile" at bounding box center [881, 291] width 60 height 11
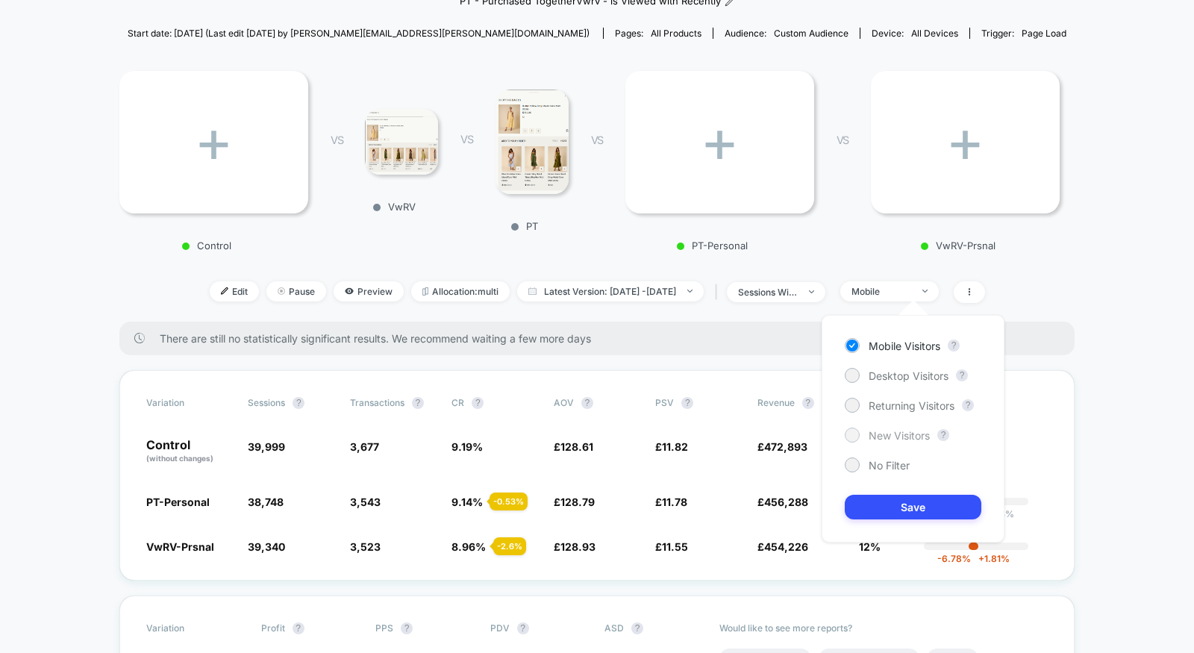
click at [888, 430] on span "New Visitors" at bounding box center [898, 435] width 61 height 13
click at [880, 515] on button "Save" at bounding box center [913, 507] width 137 height 25
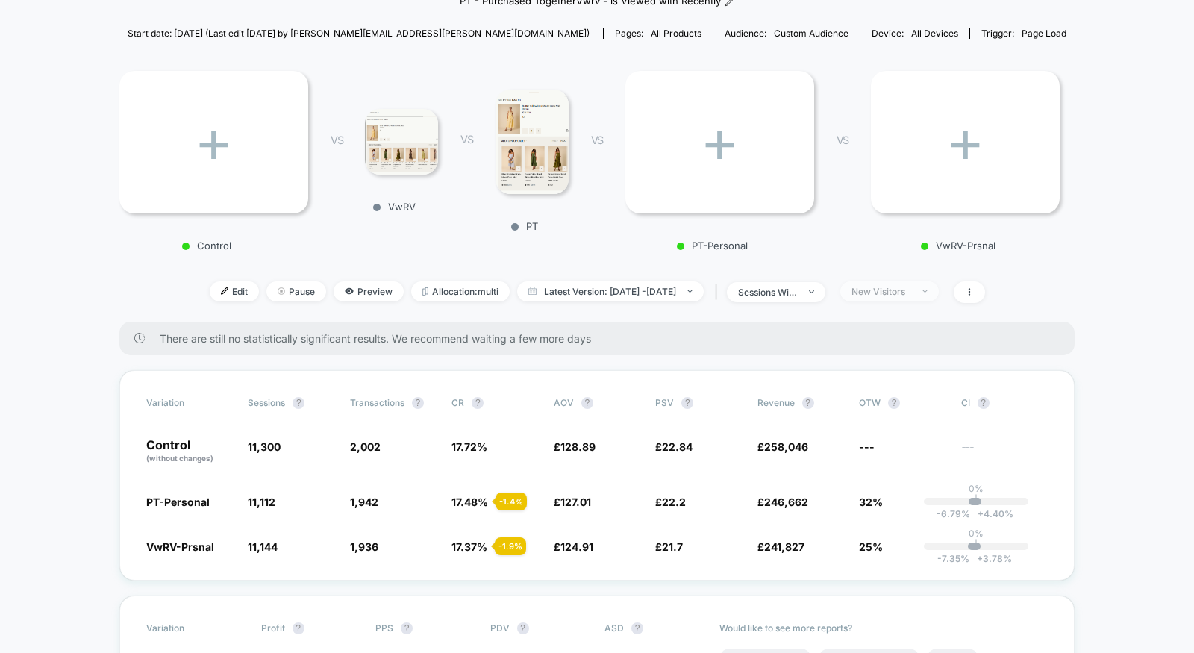
click at [930, 298] on span "New Visitors" at bounding box center [889, 291] width 98 height 20
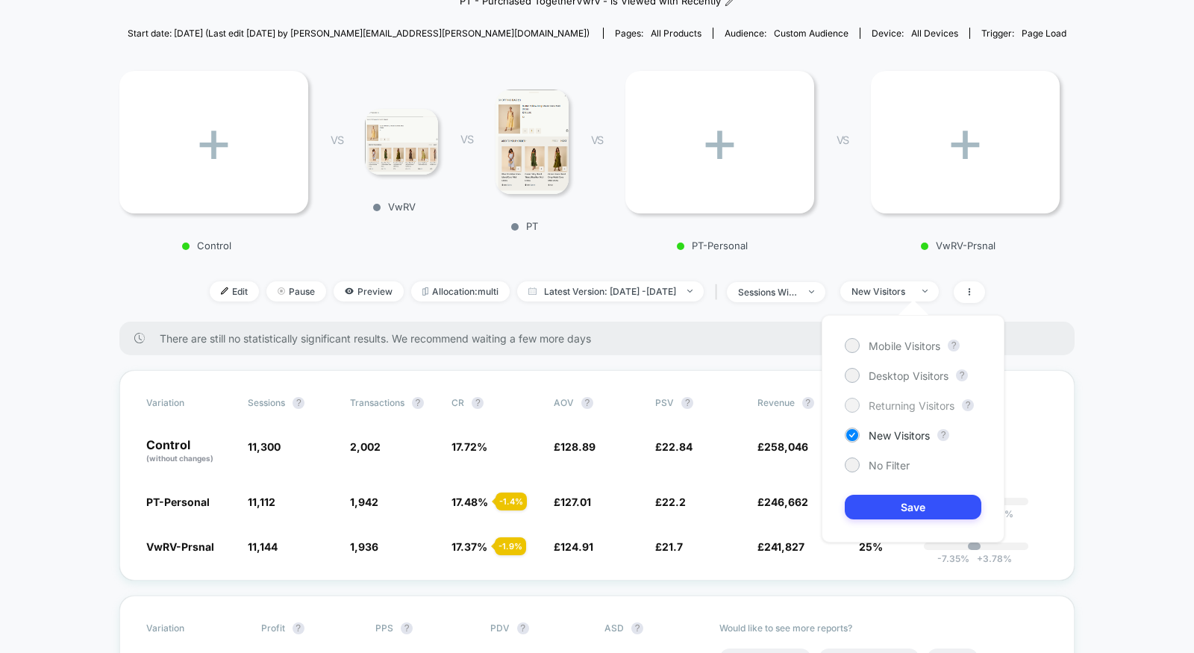
click at [878, 404] on span "Returning Visitors" at bounding box center [911, 405] width 86 height 13
click at [877, 504] on button "Save" at bounding box center [913, 507] width 137 height 25
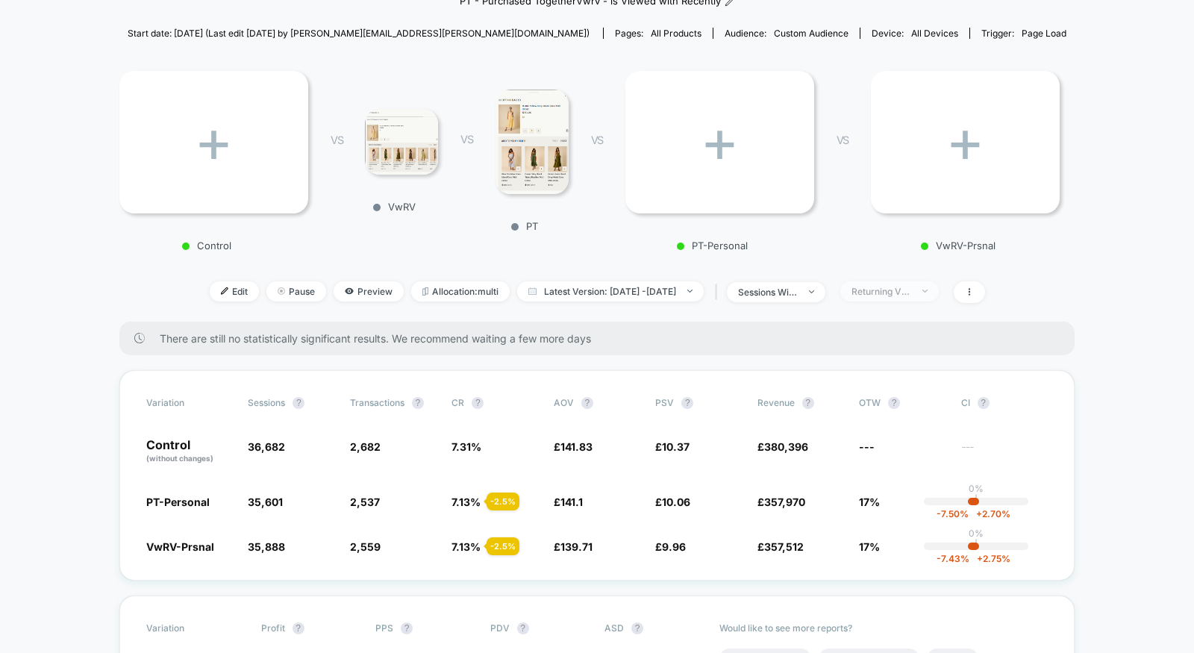
click at [897, 283] on span "Returning Visitors" at bounding box center [889, 291] width 98 height 20
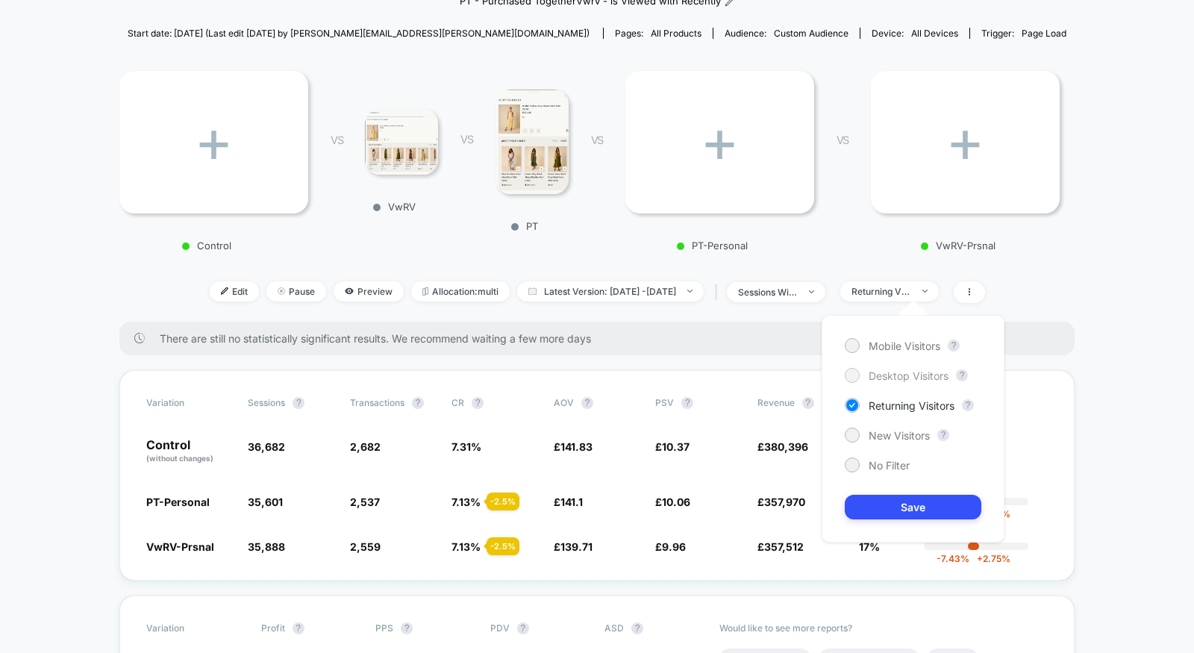
click at [876, 375] on span "Desktop Visitors" at bounding box center [908, 375] width 80 height 13
click at [871, 510] on button "Save" at bounding box center [913, 507] width 137 height 25
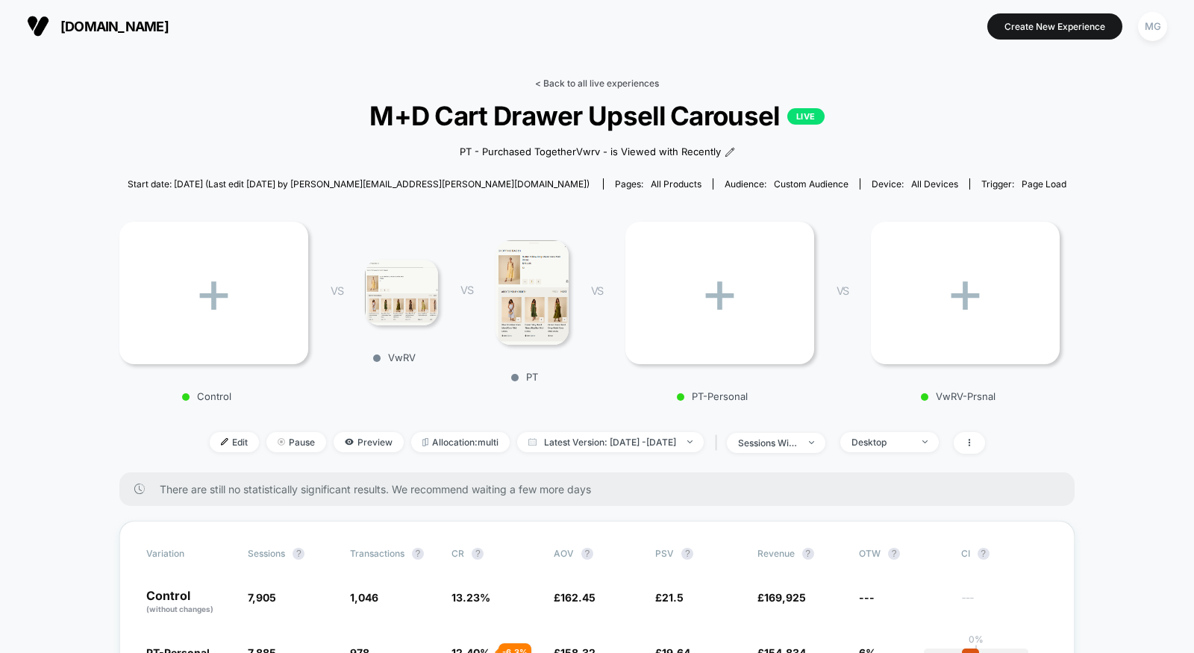
click at [588, 82] on link "< Back to all live experiences" at bounding box center [597, 83] width 124 height 11
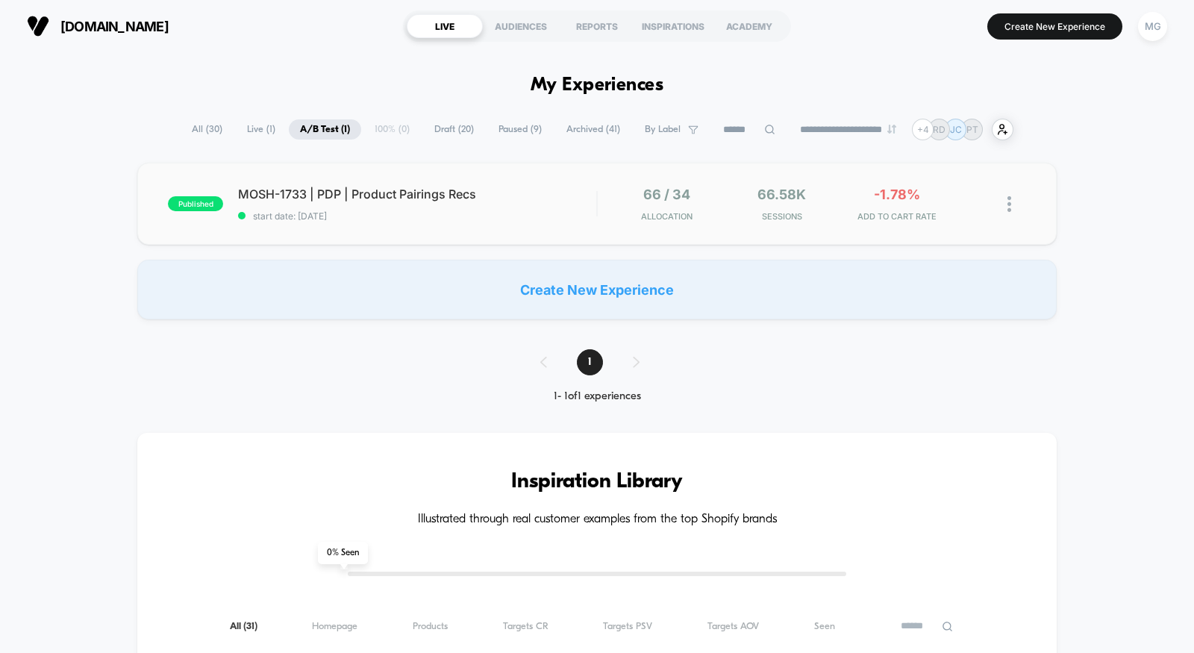
click at [514, 222] on div "published MOSH-1733 | PDP | Product Pairings Recs start date: [DATE] 66 / 34 Al…" at bounding box center [596, 204] width 919 height 82
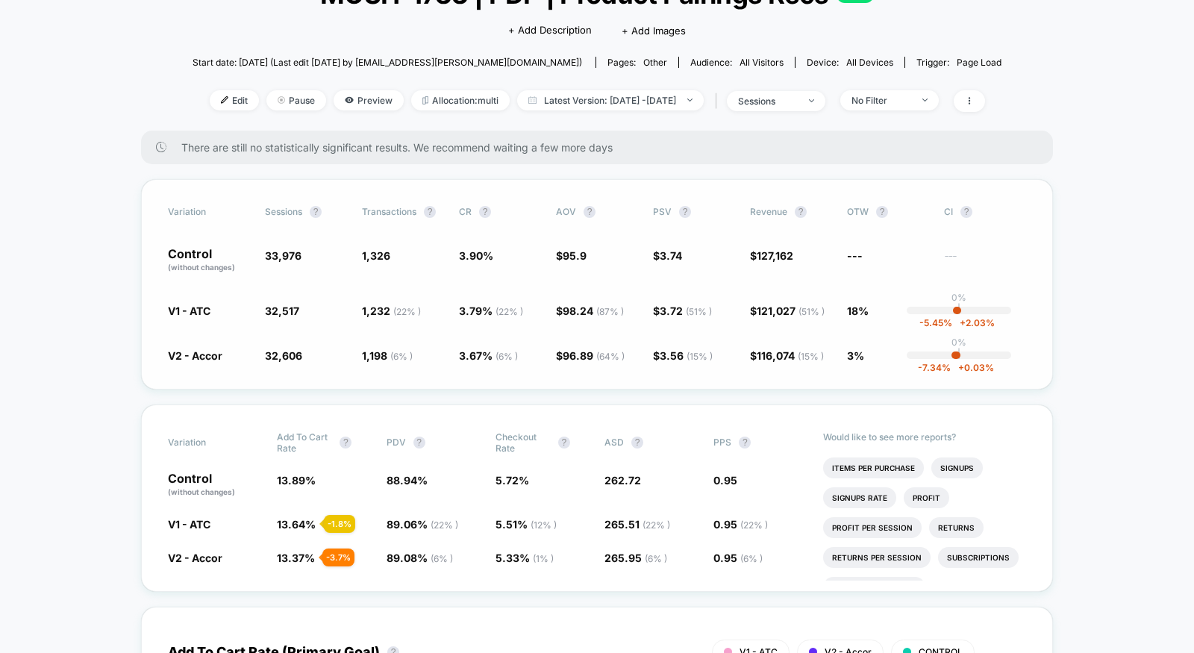
scroll to position [123, 0]
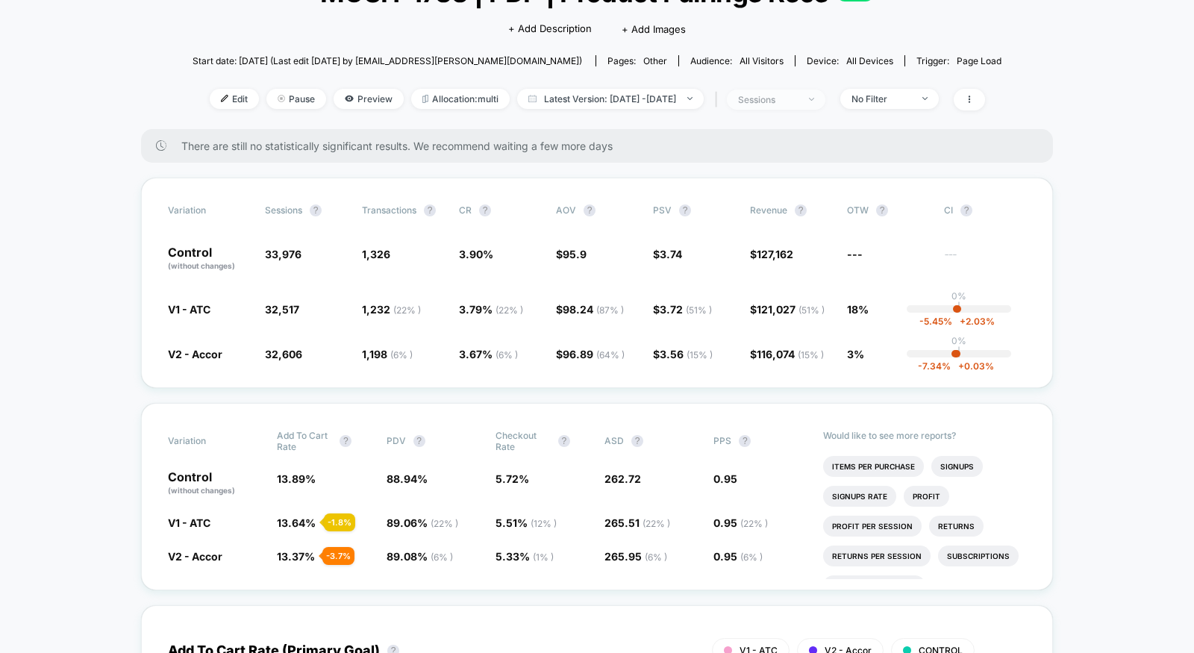
click at [781, 99] on div "sessions" at bounding box center [768, 99] width 60 height 11
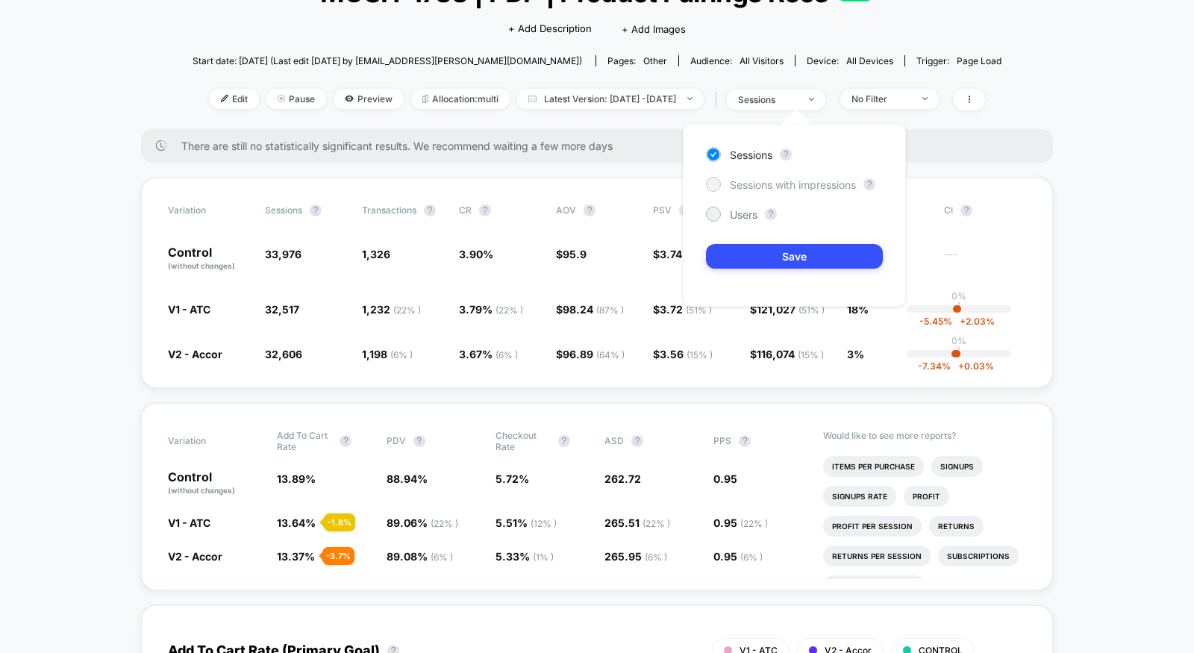
click at [749, 185] on span "Sessions with impressions" at bounding box center [793, 184] width 126 height 13
click at [749, 249] on button "Save" at bounding box center [794, 256] width 177 height 25
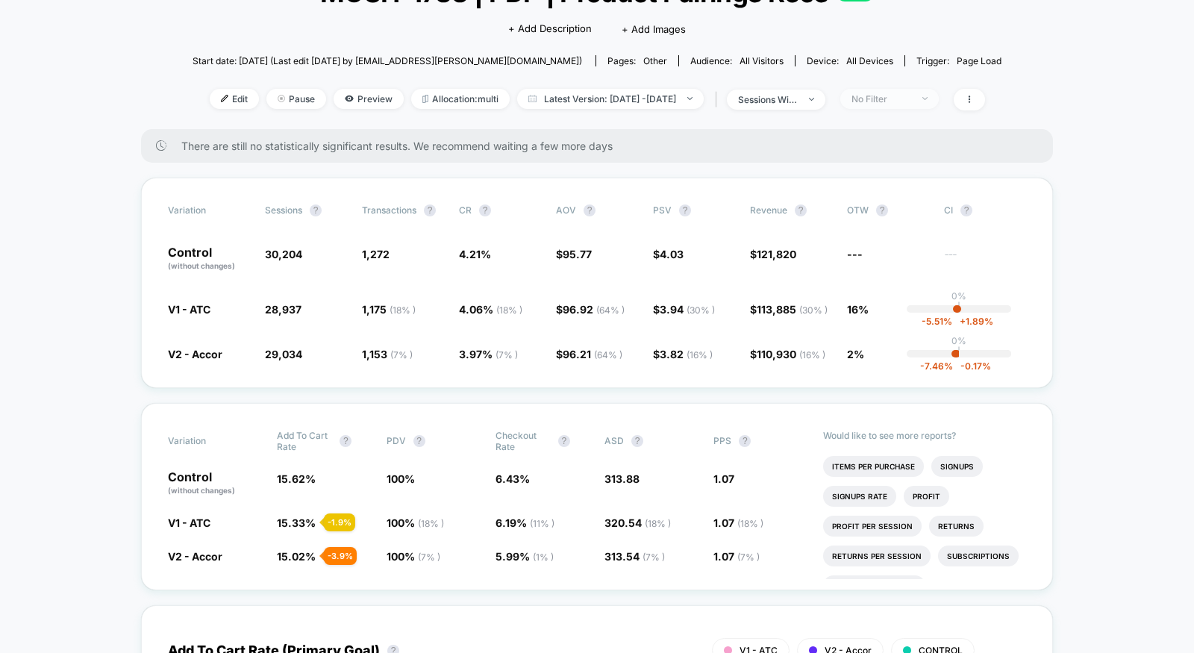
click at [882, 103] on span "No Filter" at bounding box center [889, 99] width 98 height 20
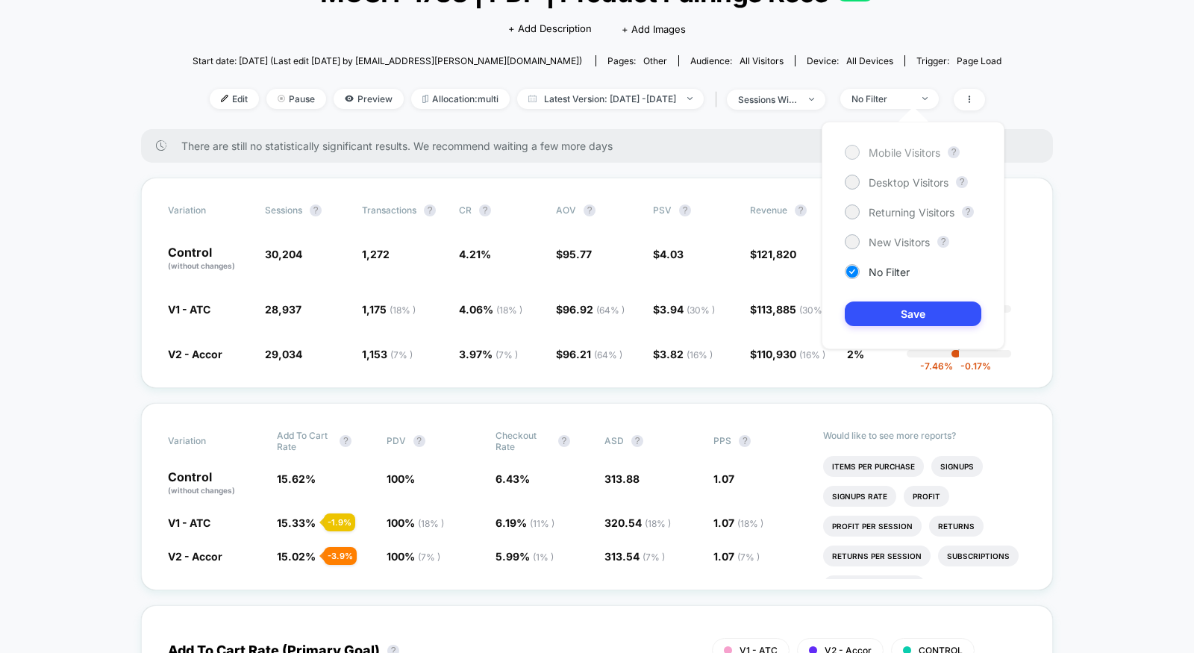
click at [897, 152] on span "Mobile Visitors" at bounding box center [904, 152] width 72 height 13
click at [895, 316] on button "Save" at bounding box center [913, 313] width 137 height 25
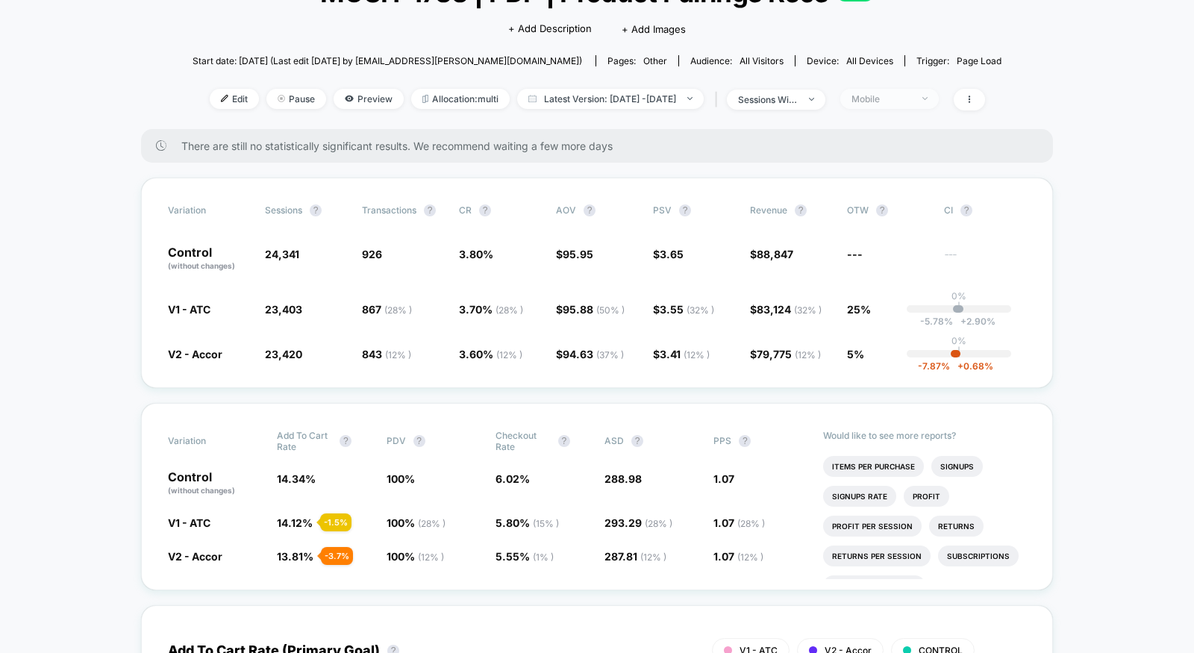
click at [909, 94] on div "Mobile" at bounding box center [881, 98] width 60 height 11
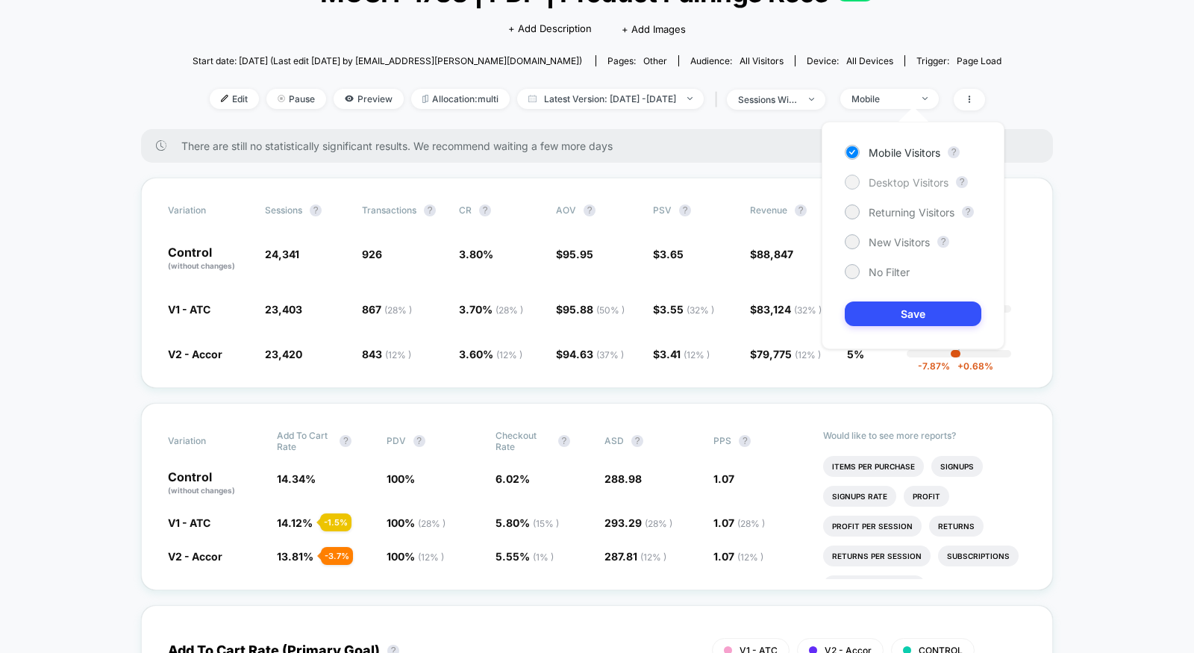
click at [895, 186] on span "Desktop Visitors" at bounding box center [908, 182] width 80 height 13
click at [895, 312] on button "Save" at bounding box center [913, 313] width 137 height 25
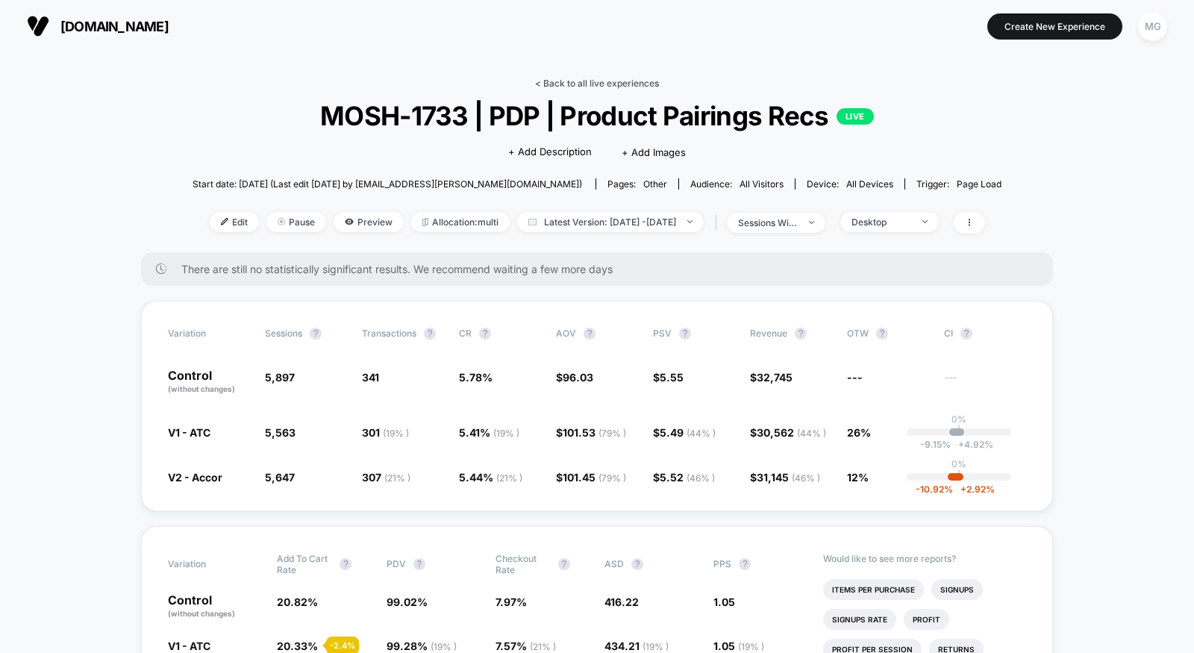
click at [574, 81] on link "< Back to all live experiences" at bounding box center [597, 83] width 124 height 11
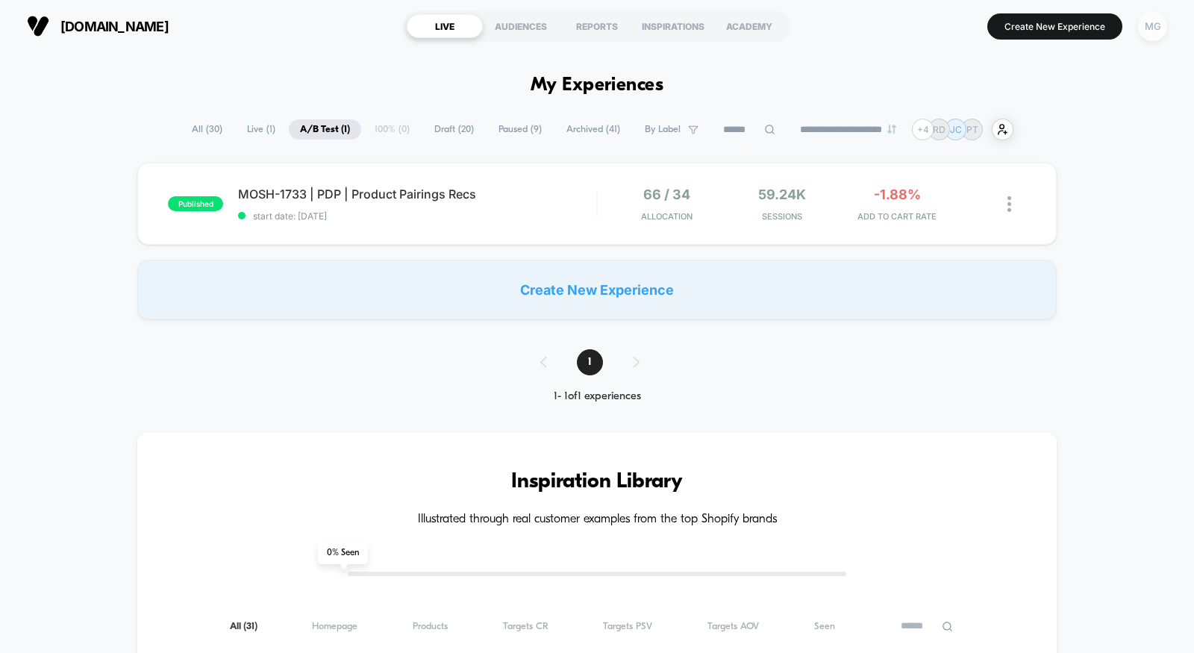
click at [1156, 33] on div "MG" at bounding box center [1152, 26] width 29 height 29
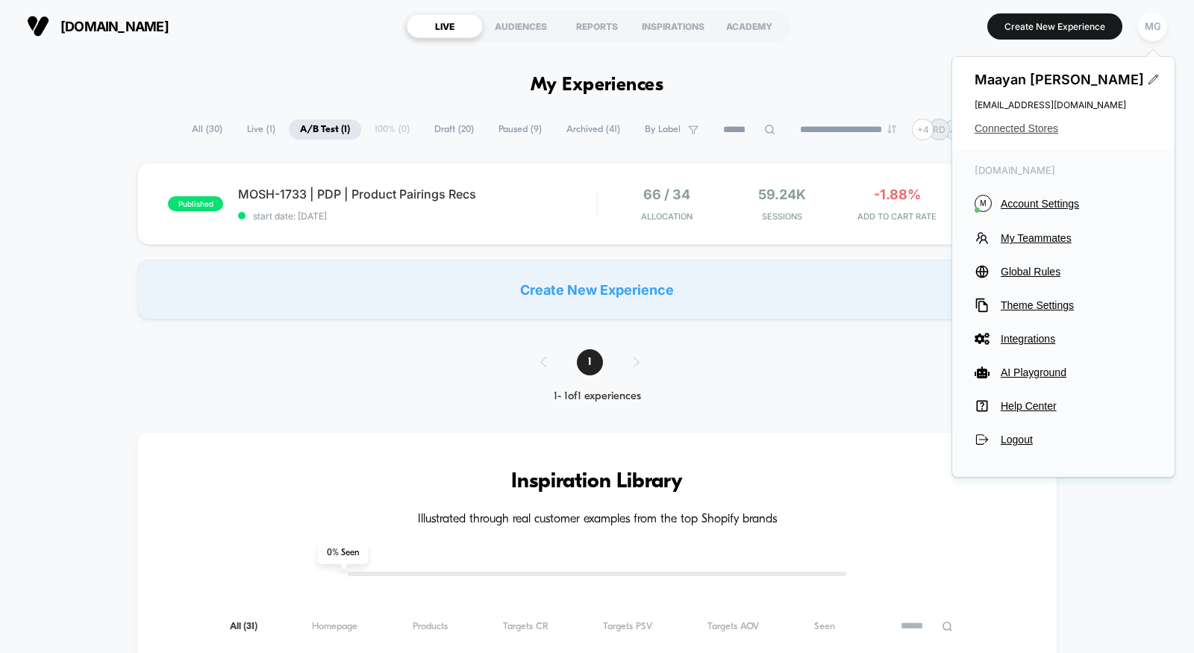
click at [1045, 128] on span "Connected Stores" at bounding box center [1063, 128] width 178 height 12
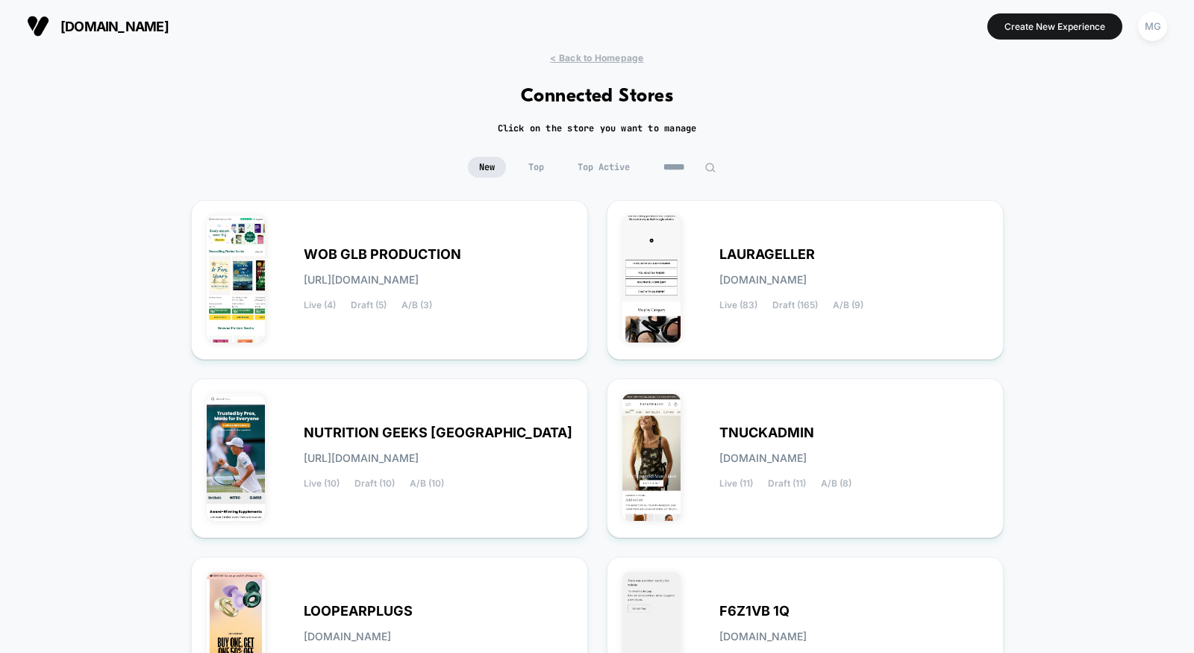
click at [688, 169] on input at bounding box center [689, 167] width 75 height 21
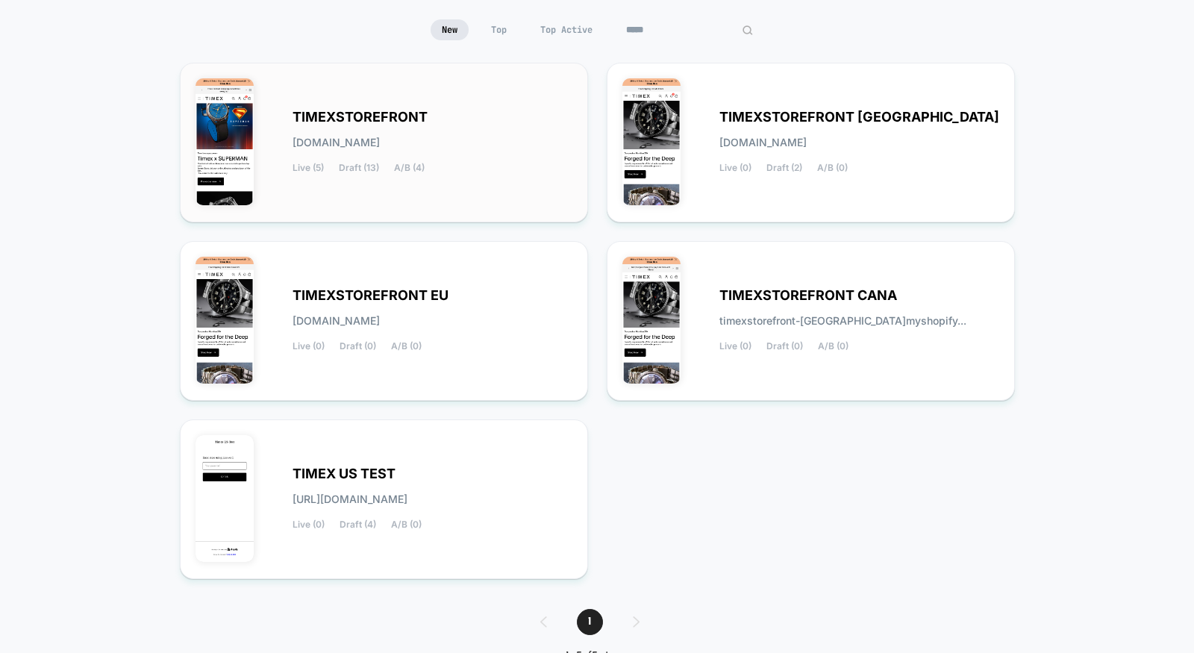
scroll to position [137, 0]
type input "*****"
click at [504, 194] on div "TIMEXSTOREFRONT [DOMAIN_NAME] Live (5) Draft (13) A/B (4)" at bounding box center [383, 143] width 377 height 128
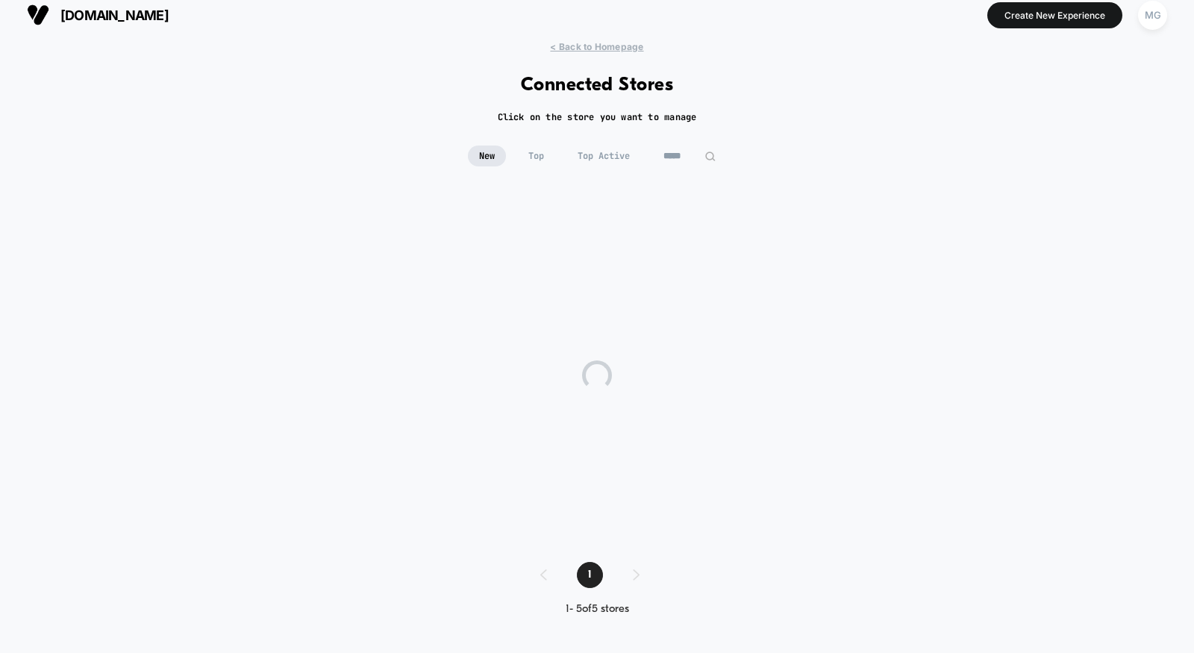
scroll to position [10, 0]
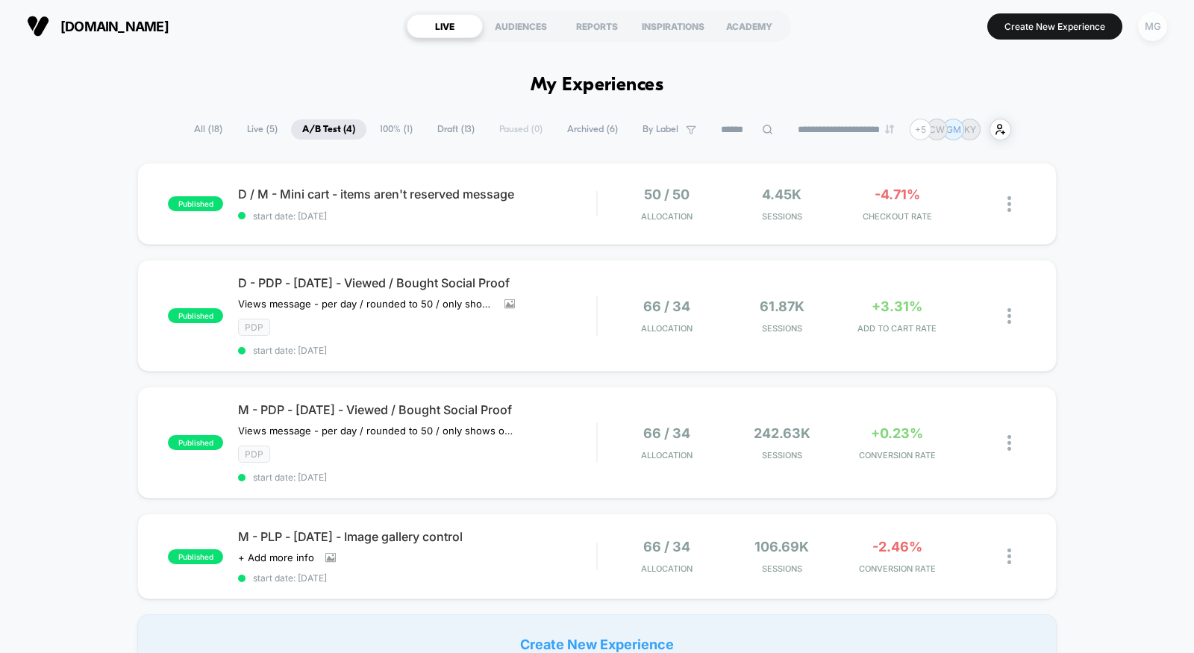
click at [1158, 26] on div "MG" at bounding box center [1152, 26] width 29 height 29
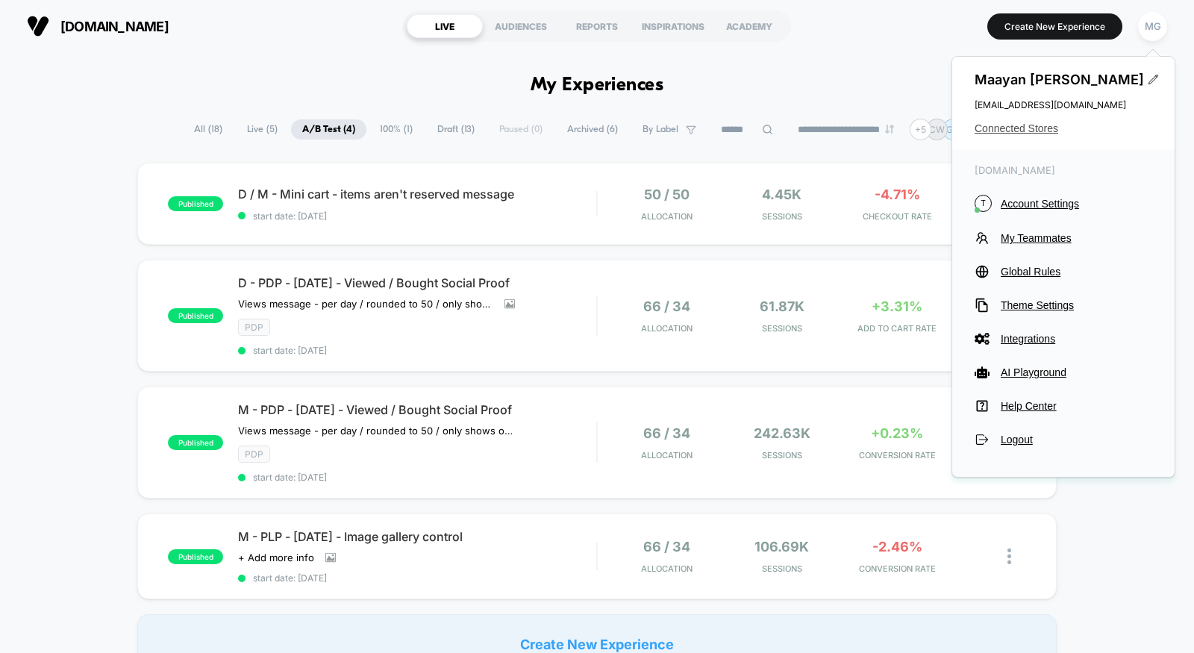
click at [1041, 125] on span "Connected Stores" at bounding box center [1063, 128] width 178 height 12
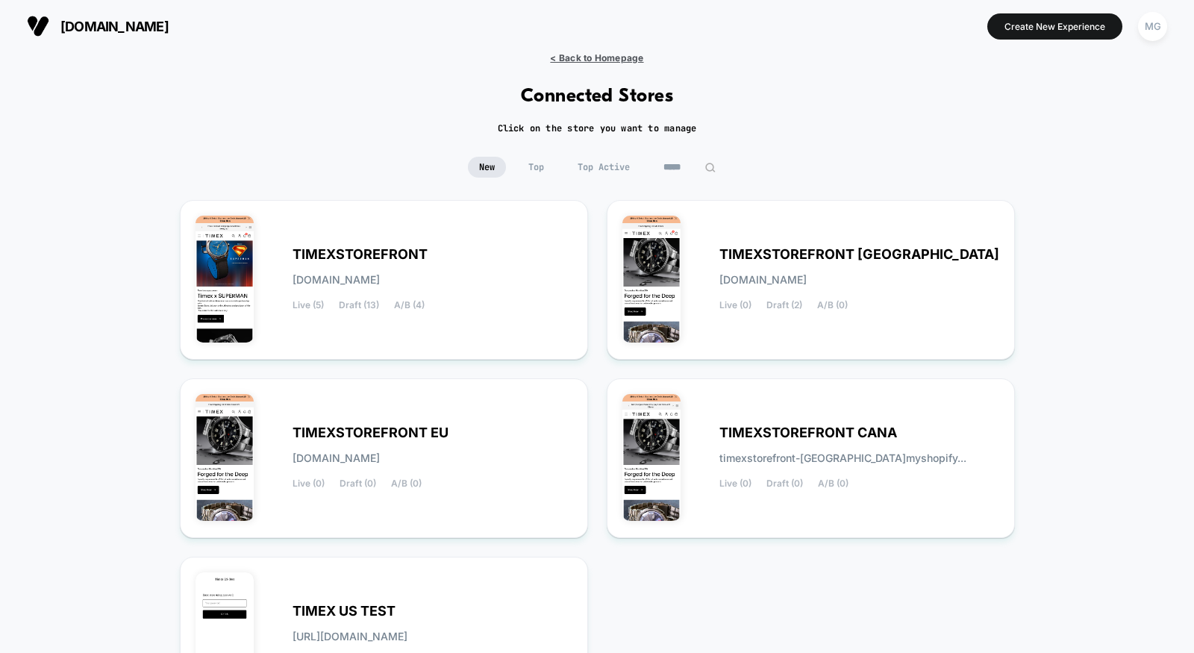
click at [578, 56] on span "< Back to Homepage" at bounding box center [596, 57] width 93 height 11
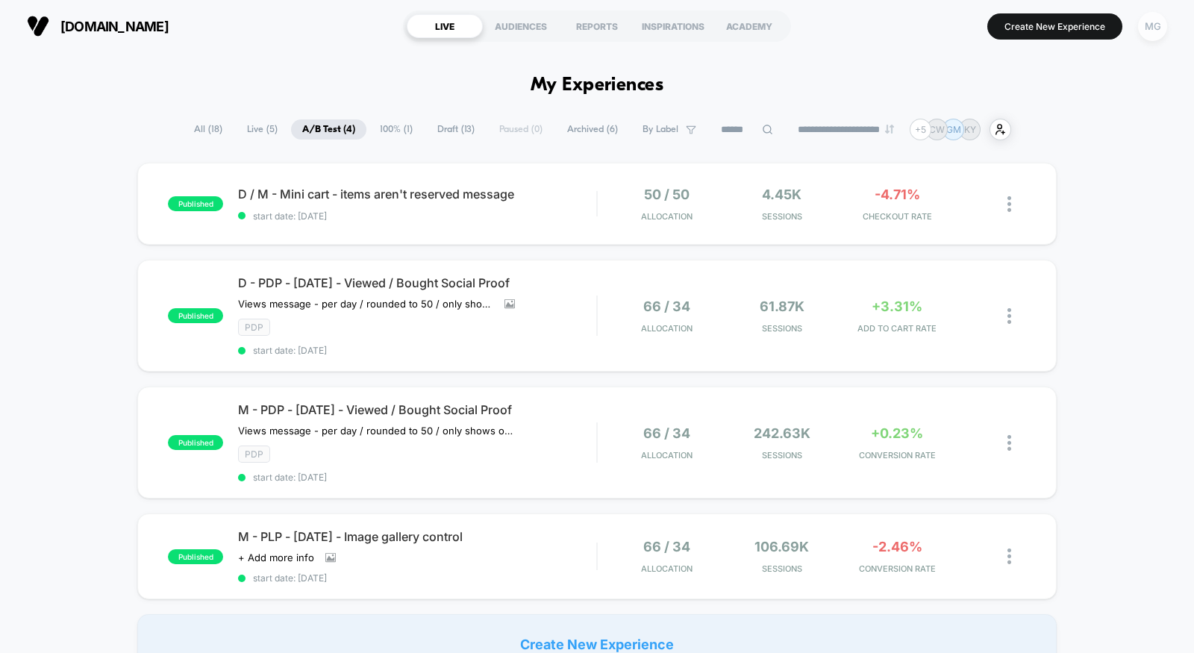
click at [1162, 19] on div "MG" at bounding box center [1152, 26] width 29 height 29
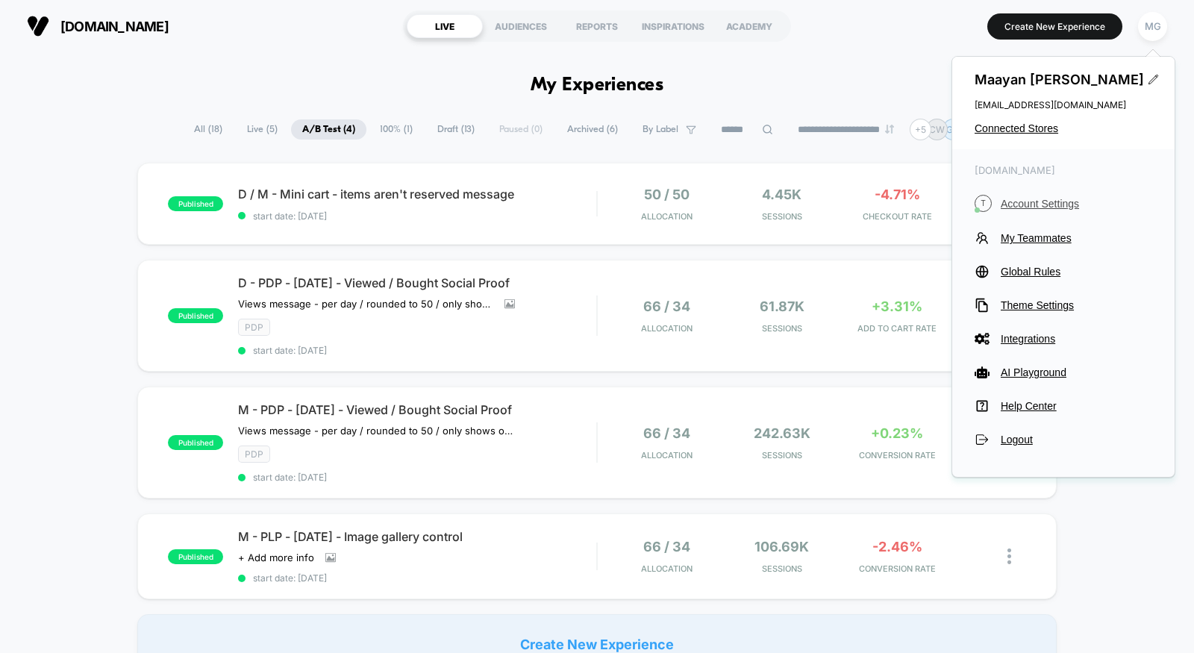
click at [1065, 210] on button "T Account Settings" at bounding box center [1063, 203] width 178 height 17
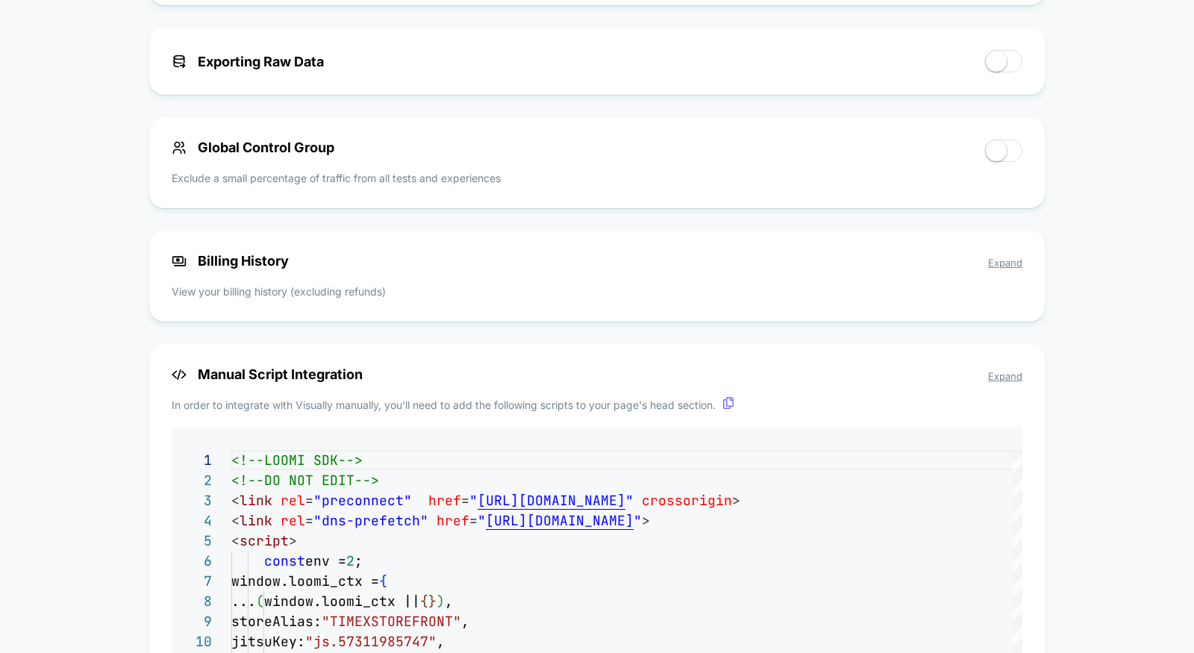
scroll to position [809, 0]
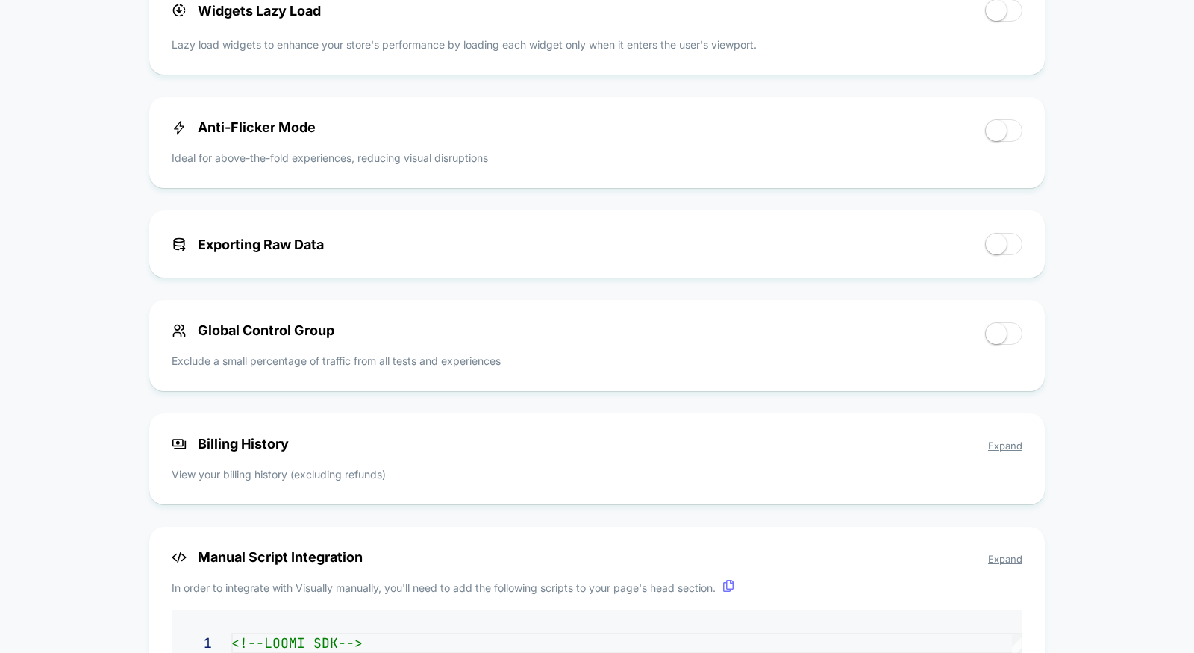
click at [1005, 448] on span "Expand" at bounding box center [1005, 445] width 34 height 12
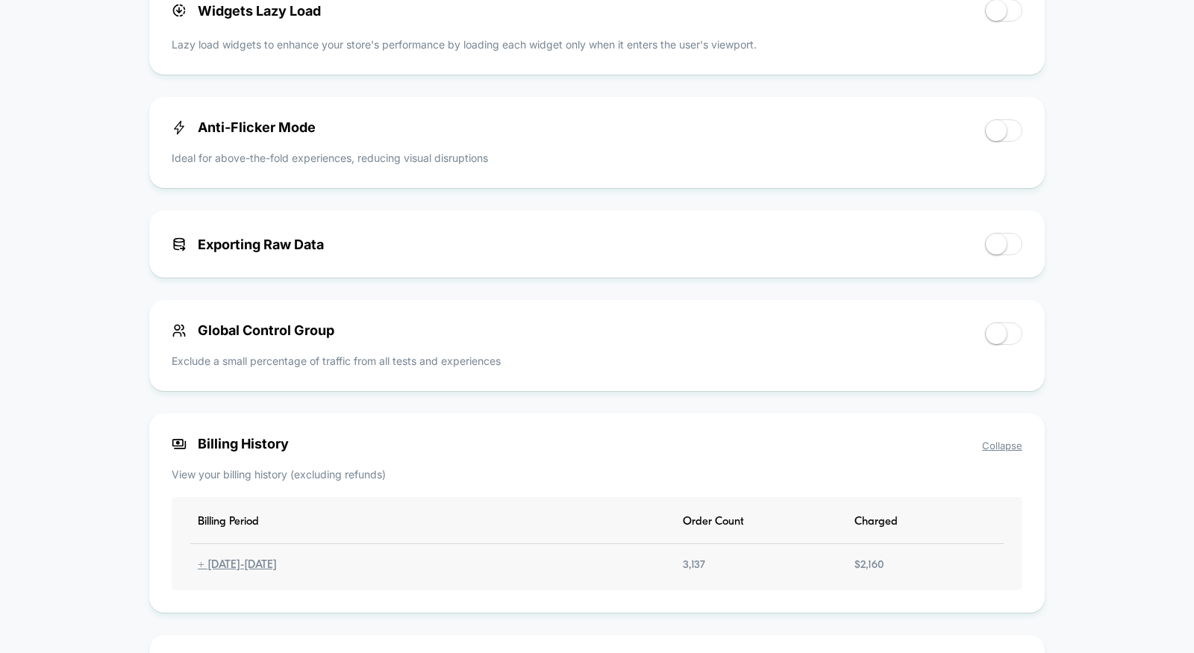
click at [258, 571] on div "+ [DATE] - [DATE]" at bounding box center [237, 565] width 94 height 13
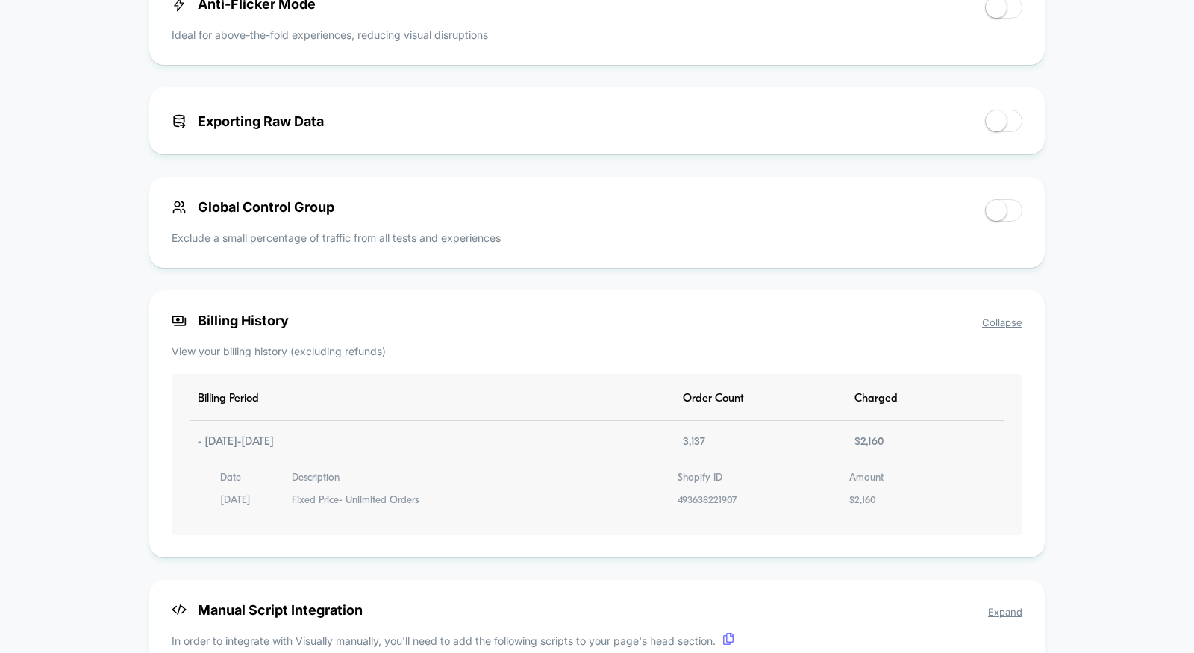
scroll to position [933, 0]
click at [321, 507] on div "Fixed Price- Unlimited Orders" at bounding box center [355, 499] width 127 height 15
click at [385, 507] on div "Fixed Price- Unlimited Orders" at bounding box center [355, 499] width 127 height 15
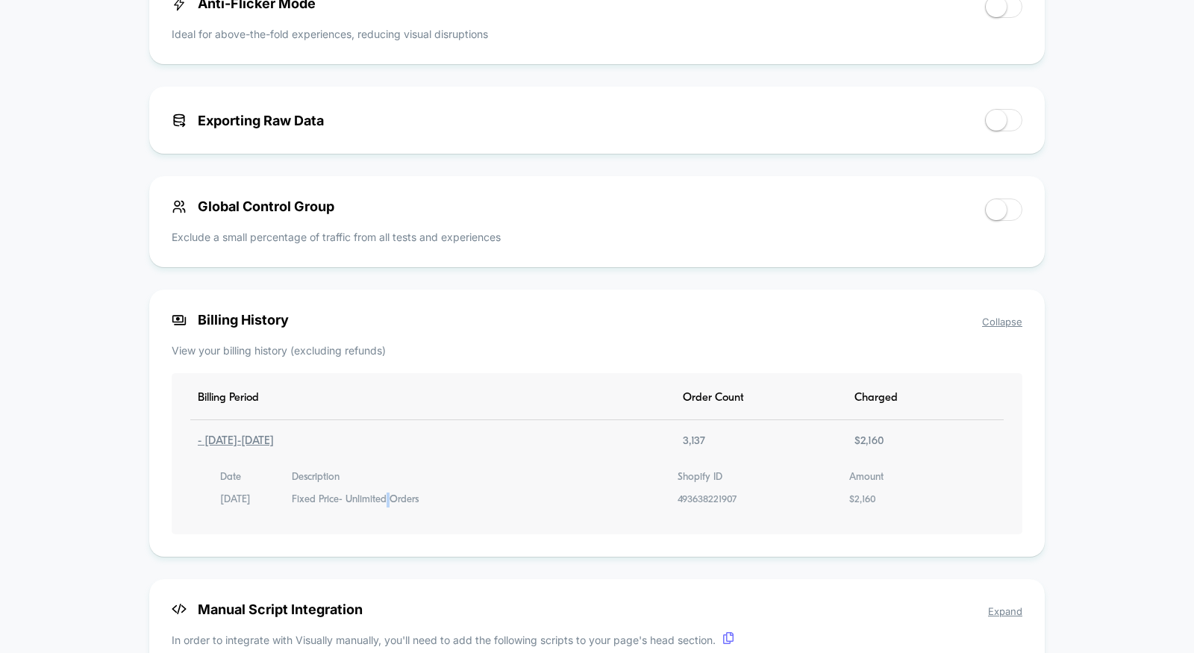
click at [385, 507] on div "Fixed Price- Unlimited Orders" at bounding box center [355, 499] width 127 height 15
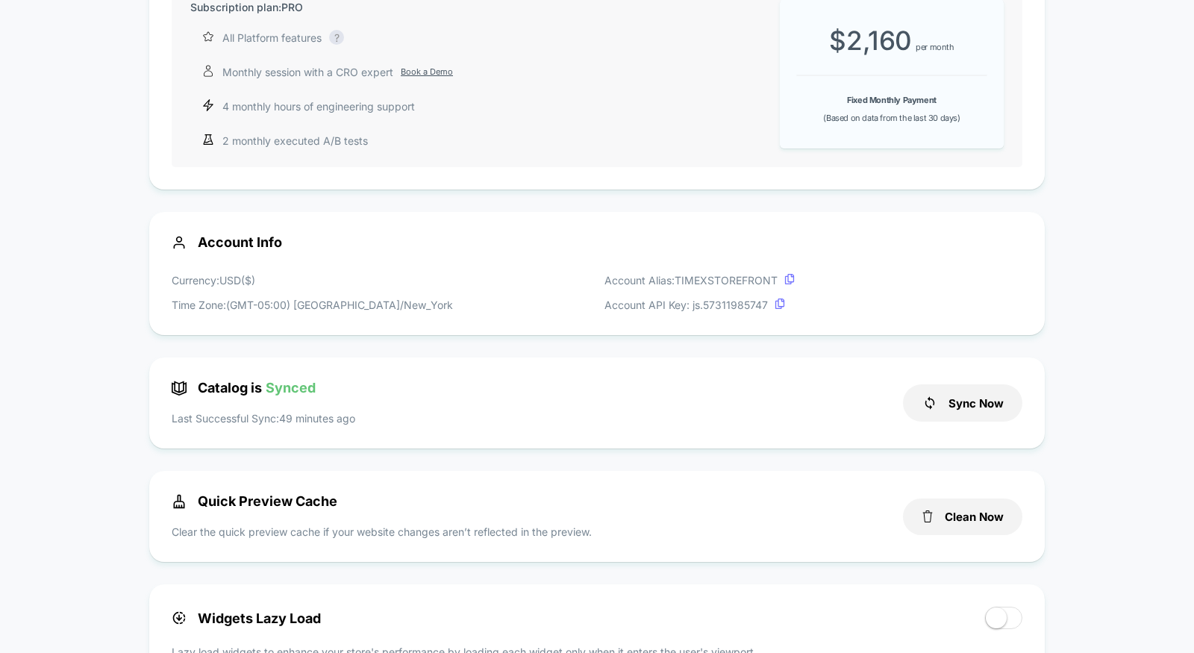
scroll to position [0, 0]
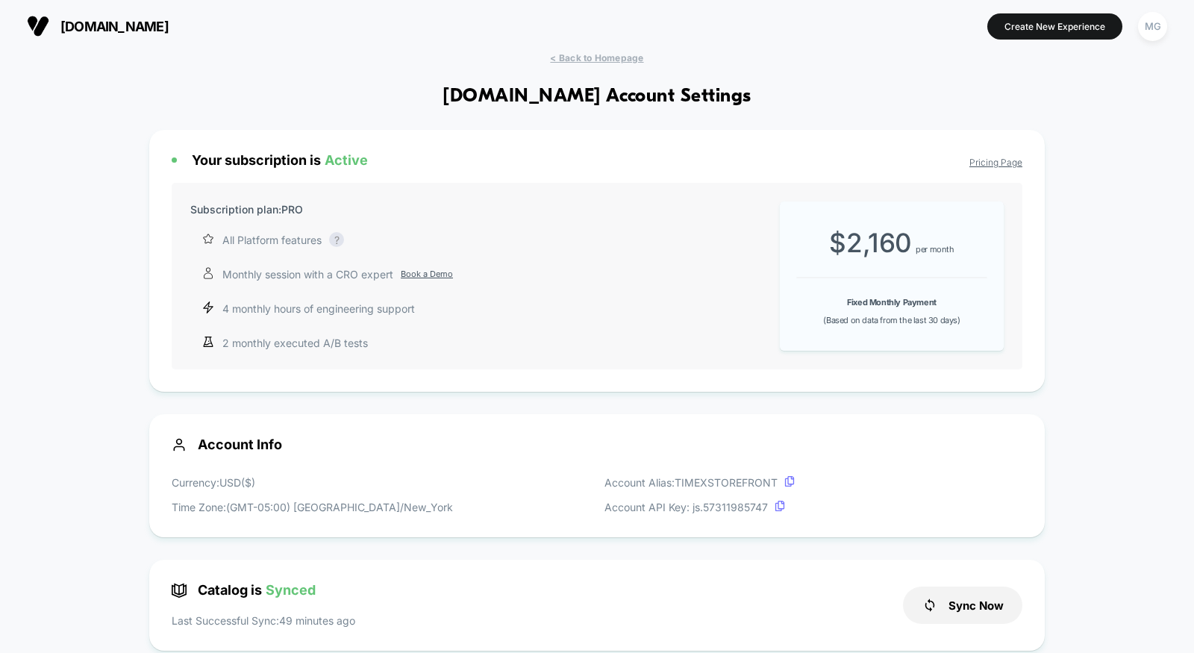
click at [430, 276] on link "Book a Demo" at bounding box center [427, 274] width 52 height 13
